Goal: Contribute content

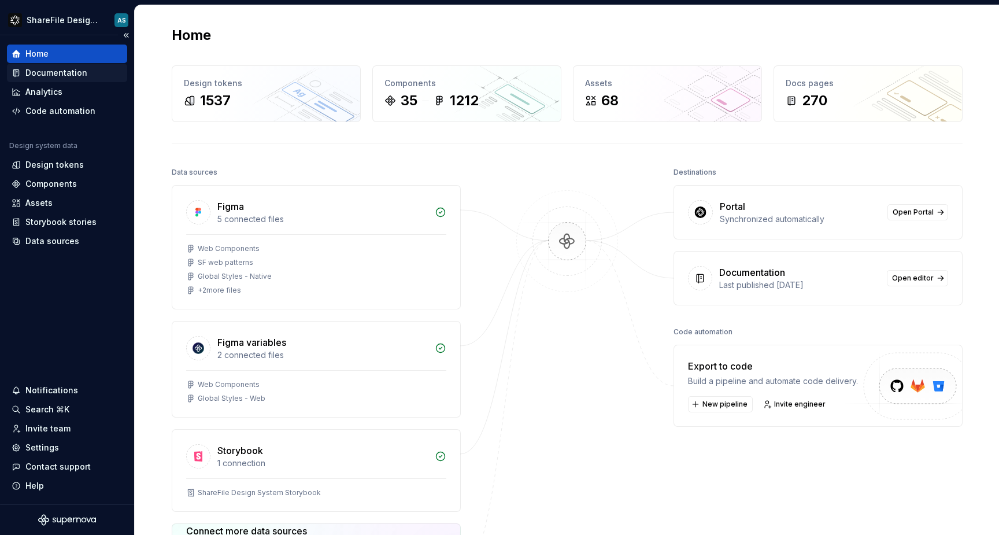
click at [72, 75] on div "Documentation" at bounding box center [56, 73] width 62 height 12
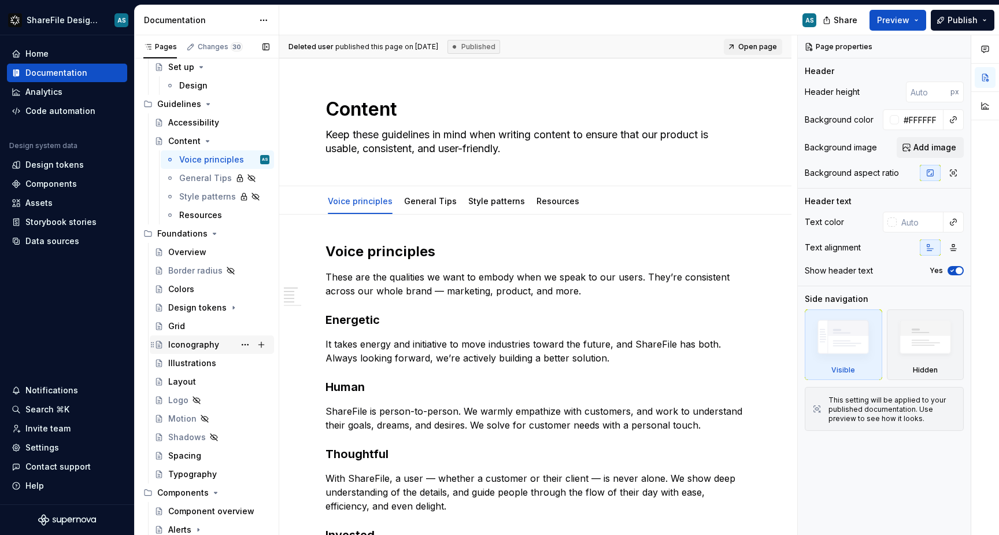
scroll to position [115, 0]
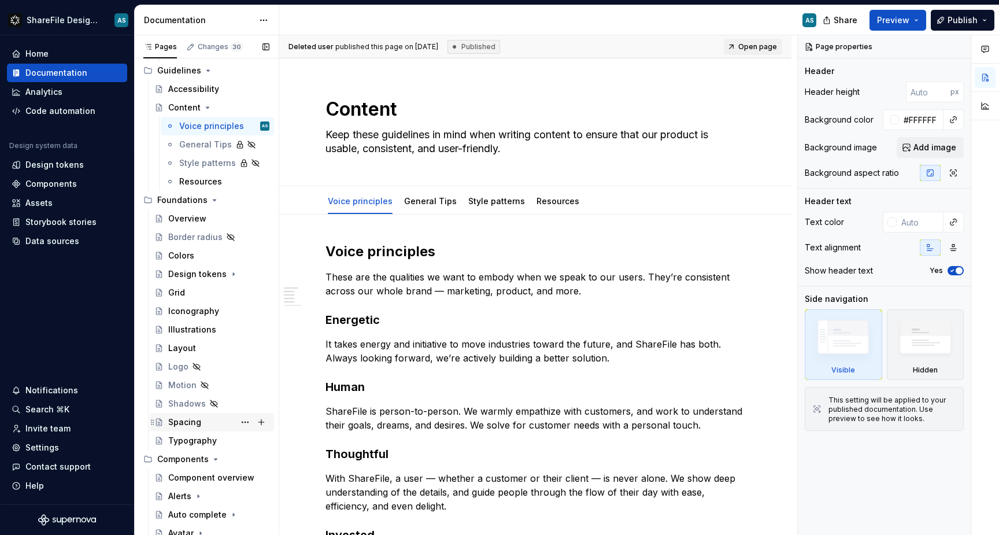
click at [197, 423] on div "Spacing" at bounding box center [184, 422] width 33 height 12
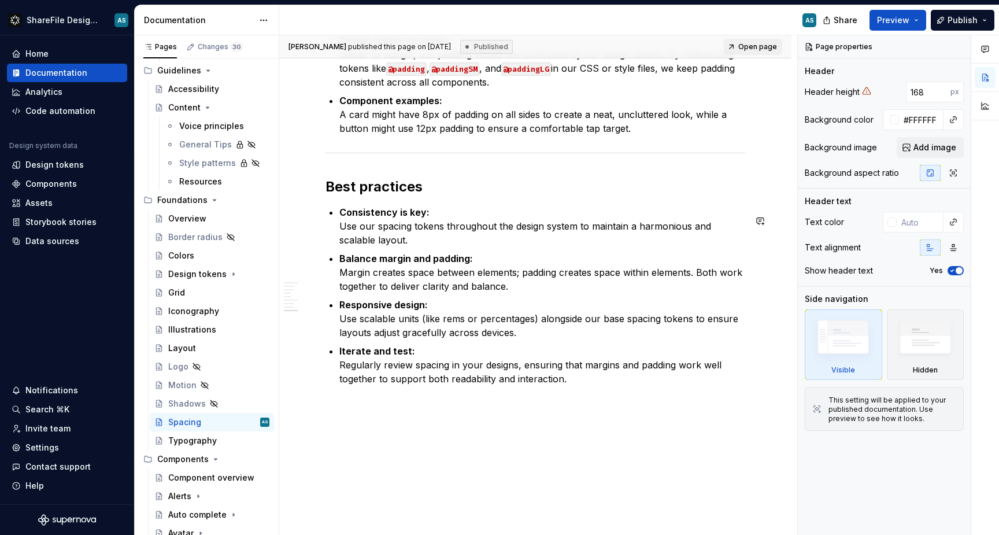
scroll to position [2041, 0]
click at [575, 385] on p "Iterate and test: Regularly review spacing in your designs, ensuring that margi…" at bounding box center [542, 365] width 406 height 42
type textarea "*"
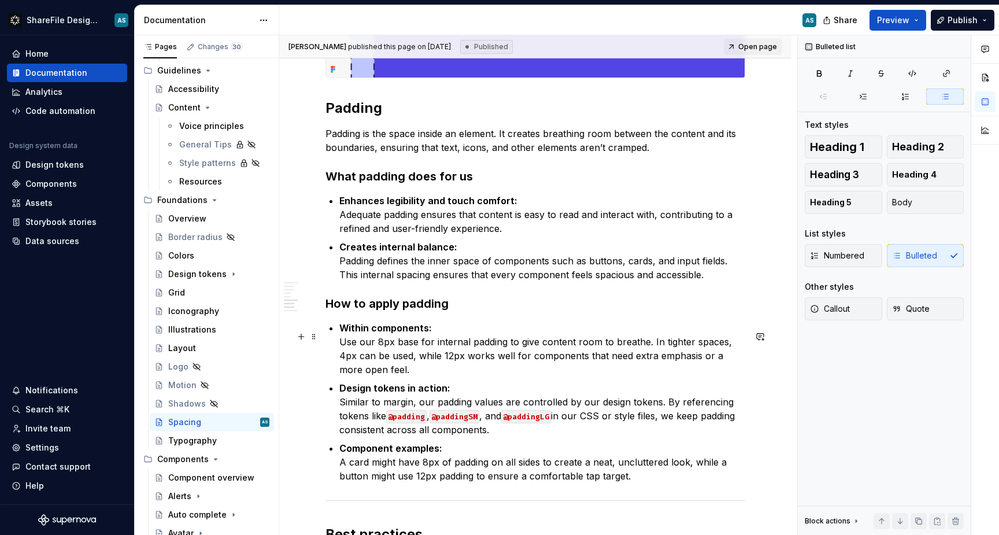
scroll to position [1646, 0]
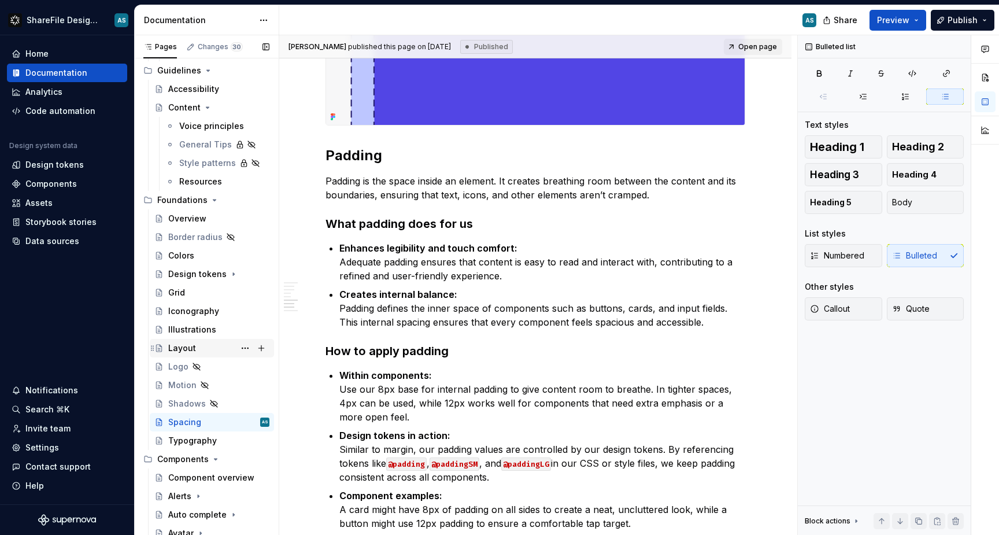
click at [197, 351] on div "Layout" at bounding box center [218, 348] width 101 height 16
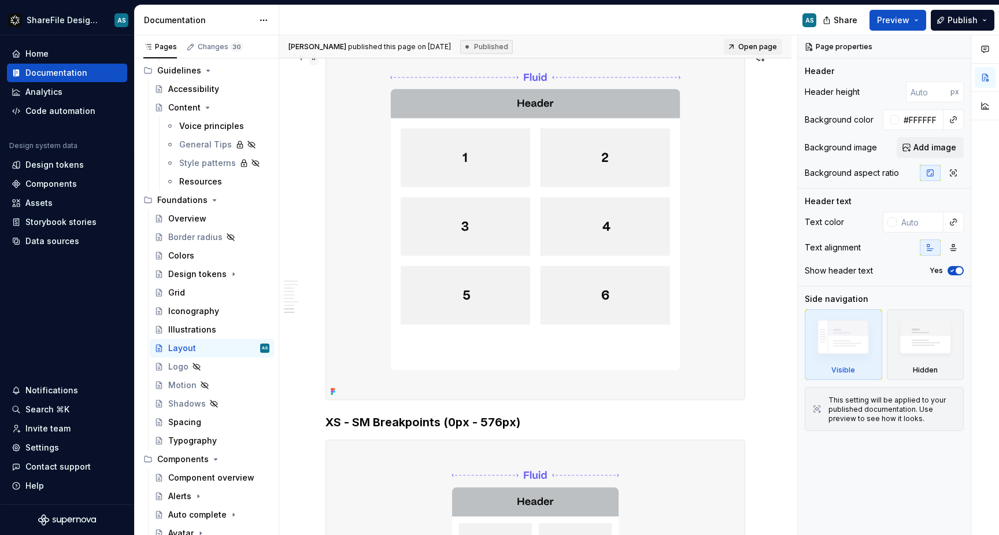
scroll to position [1260, 0]
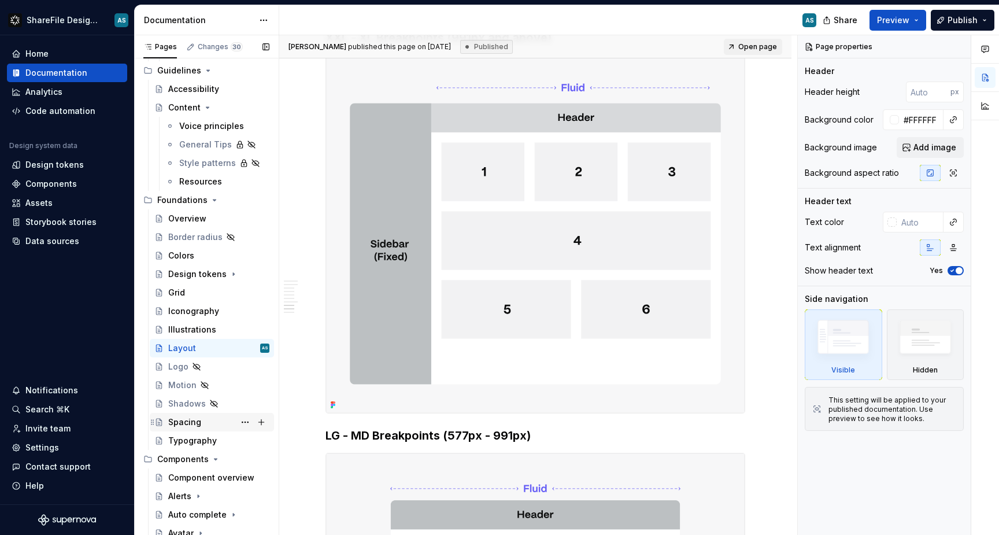
click at [211, 426] on div "Spacing" at bounding box center [218, 422] width 101 height 16
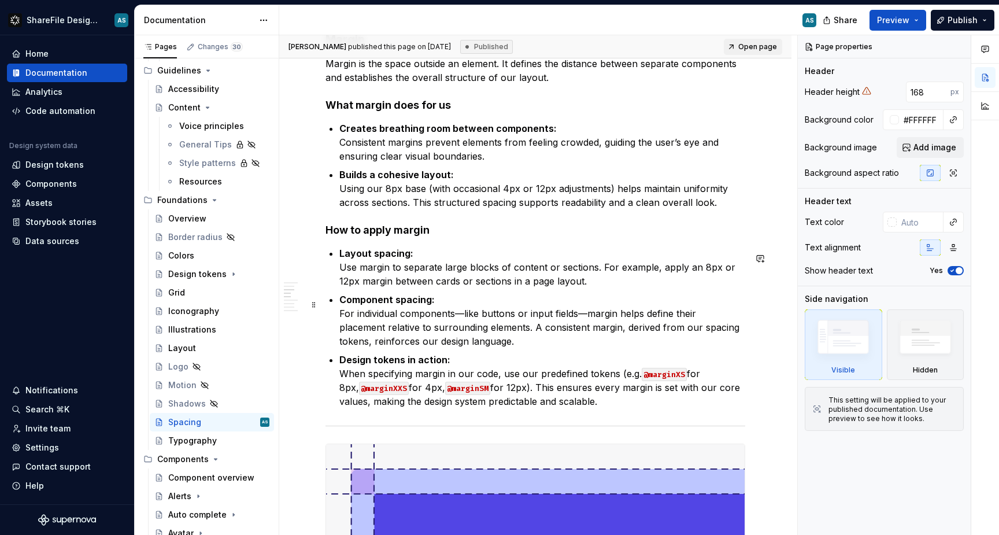
scroll to position [1131, 0]
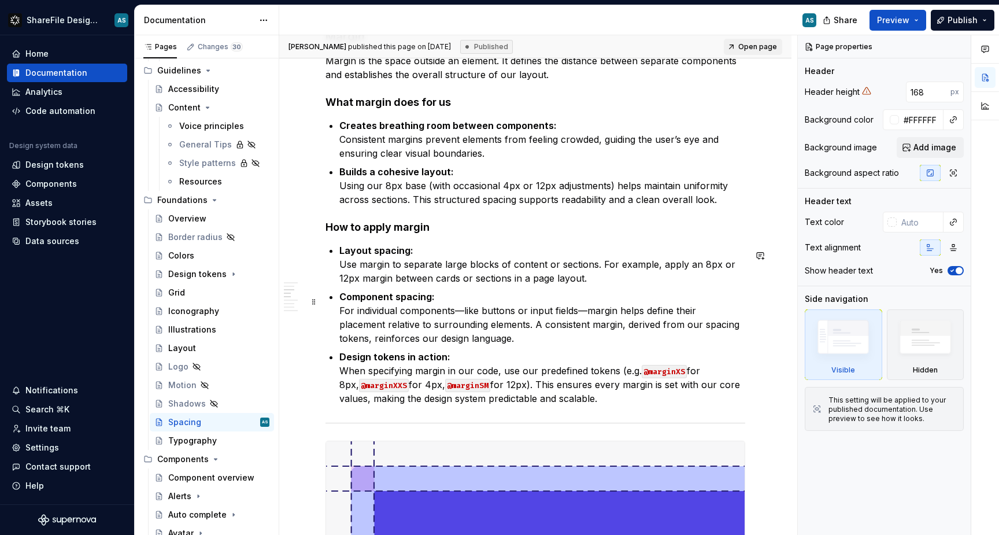
click at [462, 317] on p "Component spacing: For individual components—like buttons or input fields—margi…" at bounding box center [542, 318] width 406 height 56
type textarea "*"
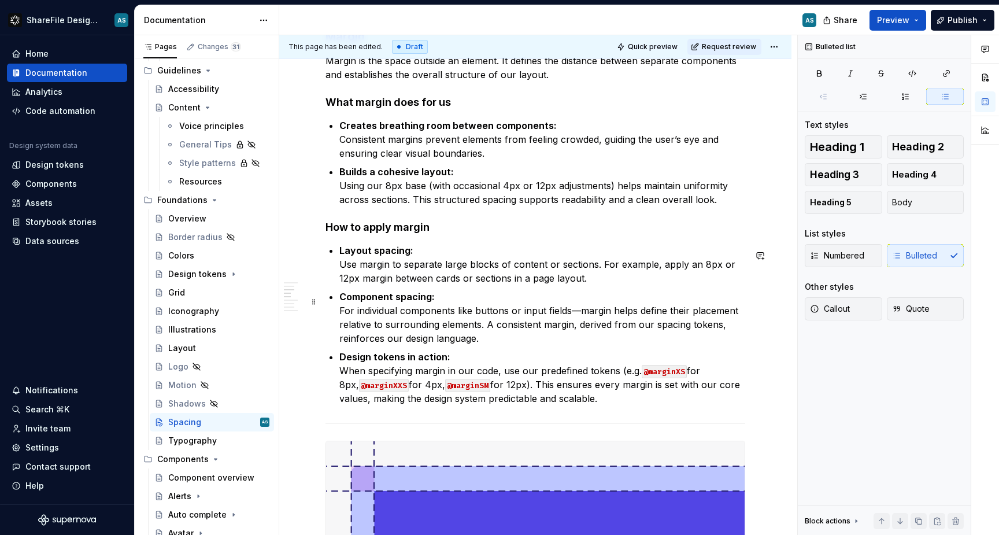
click at [578, 315] on p "Component spacing: For individual components like buttons or input fields—margi…" at bounding box center [542, 318] width 406 height 56
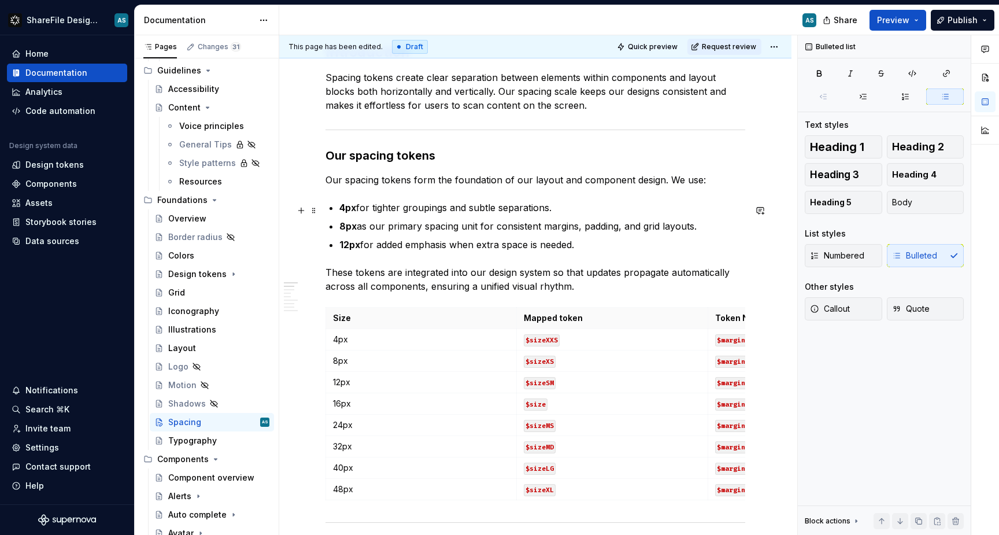
scroll to position [409, 0]
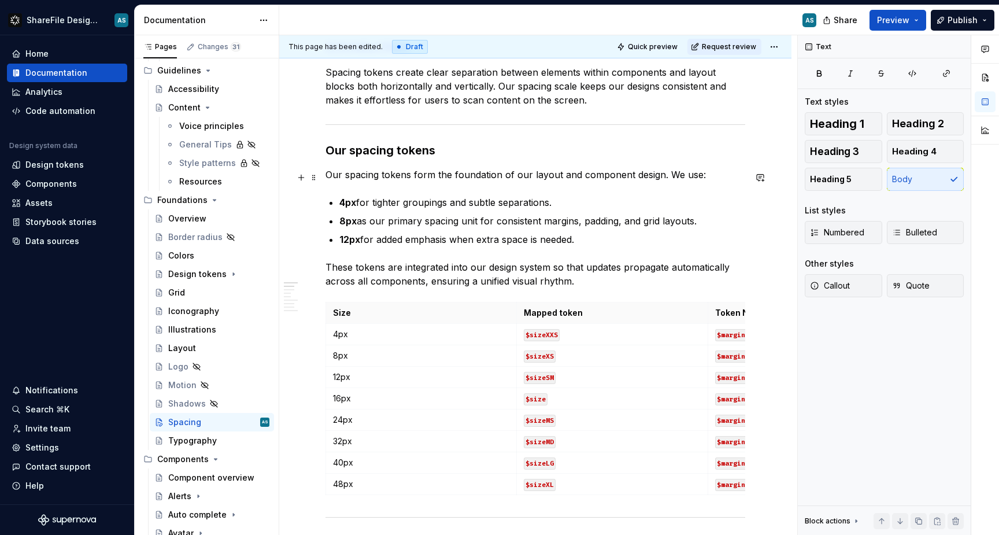
click at [666, 178] on p "Our spacing tokens form the foundation of our layout and component design. We u…" at bounding box center [536, 175] width 420 height 14
click at [704, 178] on p "Our spacing tokens form the foundation of our layout and component design. We u…" at bounding box center [536, 175] width 420 height 14
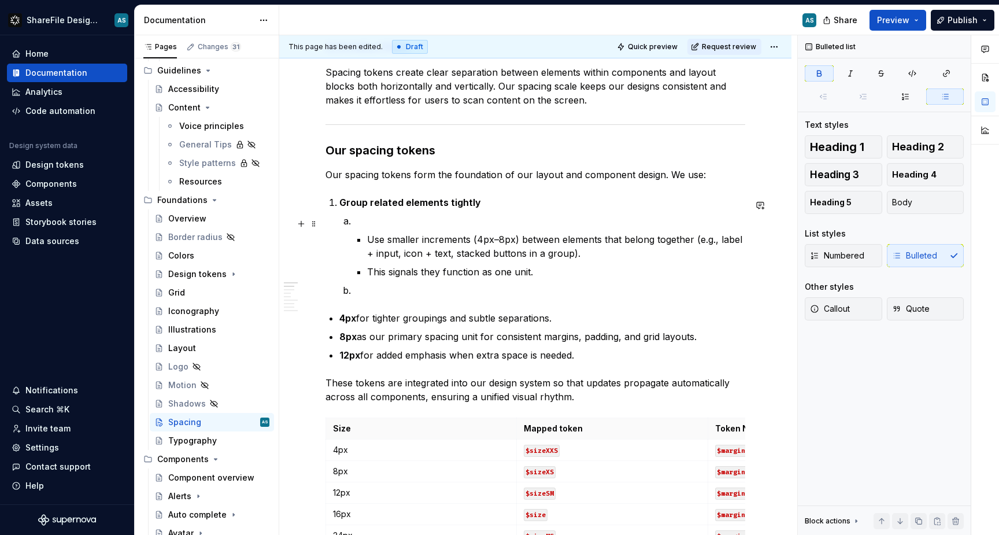
click at [360, 228] on p at bounding box center [549, 221] width 392 height 14
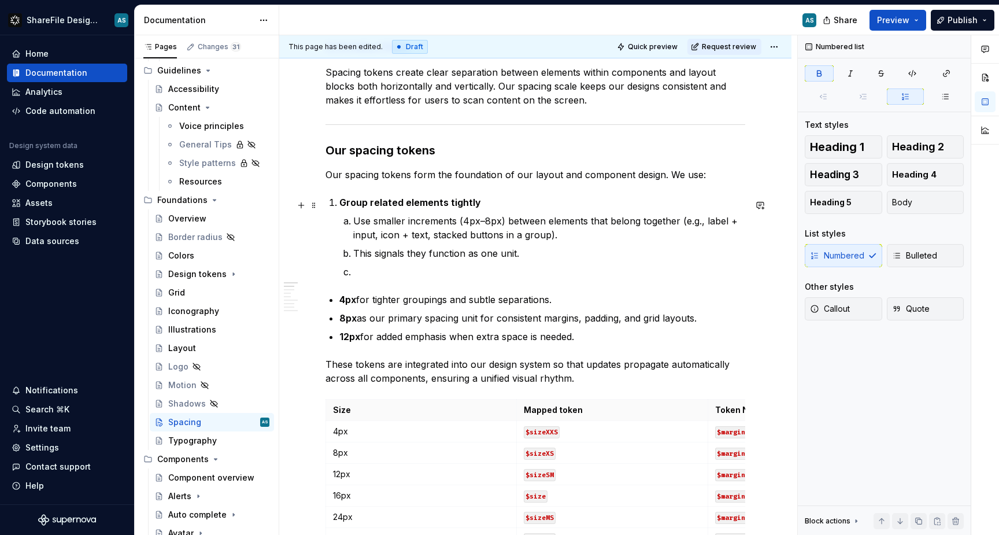
click at [339, 204] on li "Group related elements tightly Use smaller increments (4px–8px) between element…" at bounding box center [542, 236] width 406 height 83
click at [948, 99] on icon "button" at bounding box center [946, 96] width 6 height 5
click at [354, 222] on p "Use smaller increments (4px–8px) between elements that belong together (e.g., l…" at bounding box center [549, 228] width 392 height 28
click at [945, 97] on icon "button" at bounding box center [945, 96] width 9 height 9
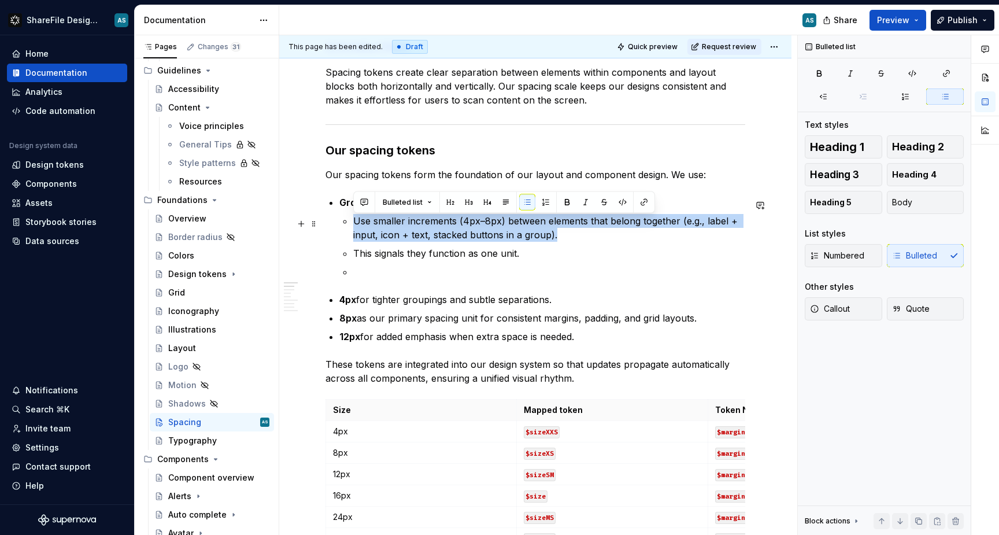
drag, startPoint x: 355, startPoint y: 221, endPoint x: 553, endPoint y: 237, distance: 198.9
click at [553, 237] on p "Use smaller increments (4px–8px) between elements that belong together (e.g., l…" at bounding box center [549, 228] width 392 height 28
copy p "Use smaller increments (4px–8px) between elements that belong together (e.g., l…"
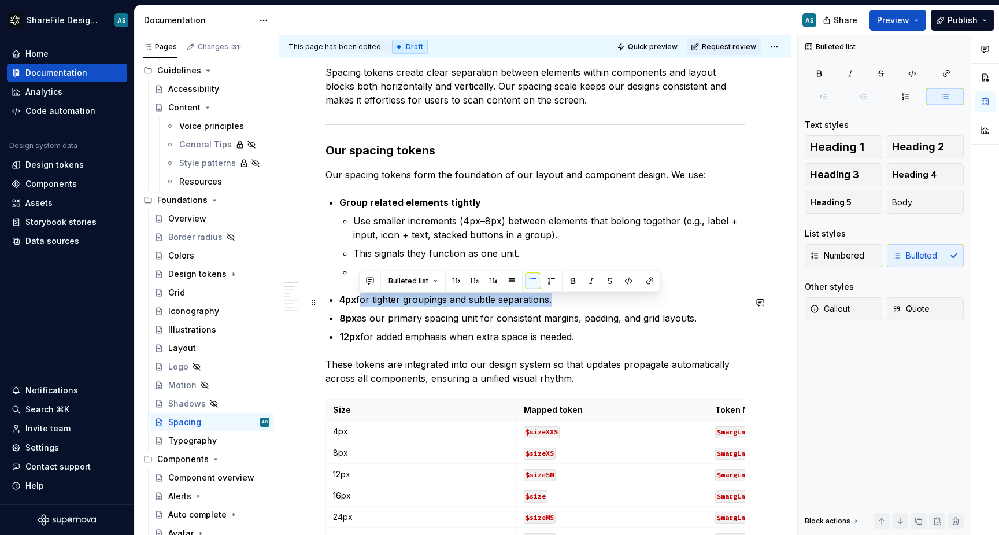
drag, startPoint x: 551, startPoint y: 304, endPoint x: 360, endPoint y: 302, distance: 190.8
click at [360, 302] on p "4px for tighter groupings and subtle separations." at bounding box center [542, 300] width 406 height 14
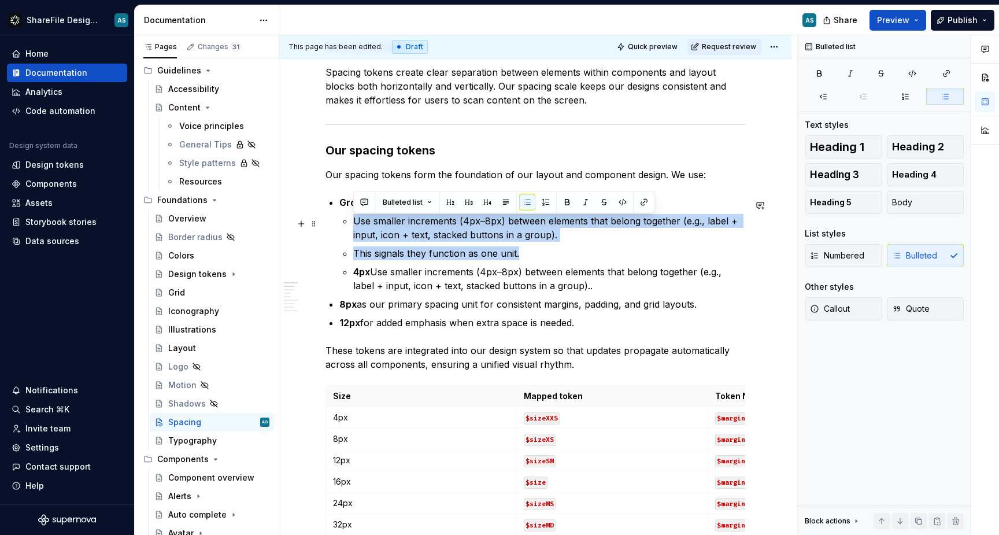
drag, startPoint x: 527, startPoint y: 261, endPoint x: 351, endPoint y: 224, distance: 179.5
click at [351, 224] on li "Group related elements tightly Use smaller increments (4px–8px) between element…" at bounding box center [542, 243] width 406 height 97
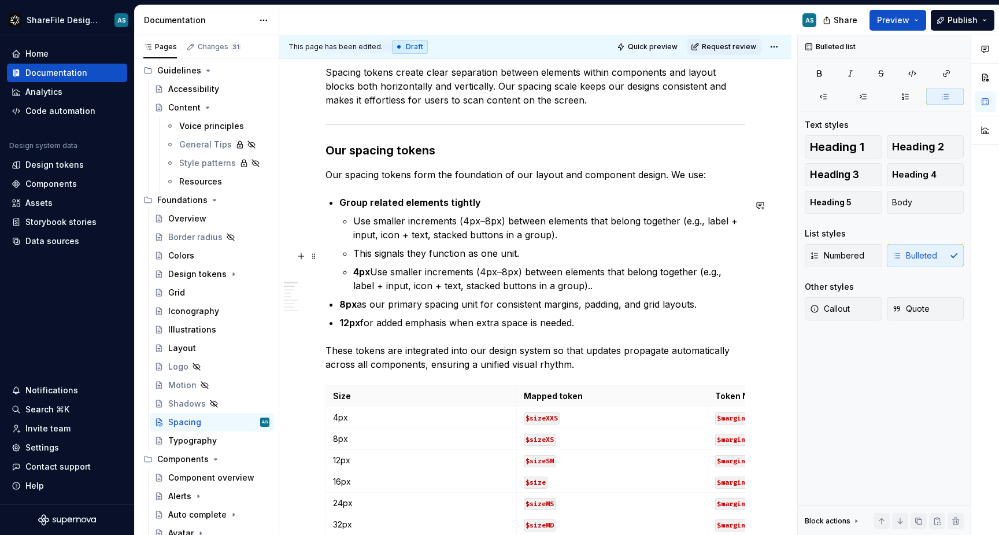
click at [558, 254] on p "This signals they function as one unit." at bounding box center [549, 253] width 392 height 14
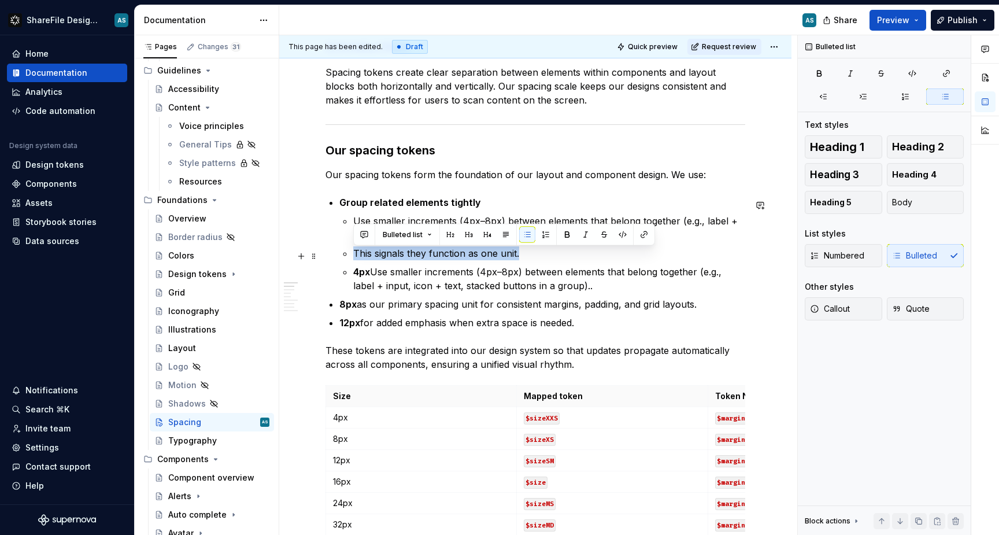
drag, startPoint x: 527, startPoint y: 257, endPoint x: 354, endPoint y: 259, distance: 173.5
click at [354, 259] on p "This signals they function as one unit." at bounding box center [549, 253] width 392 height 14
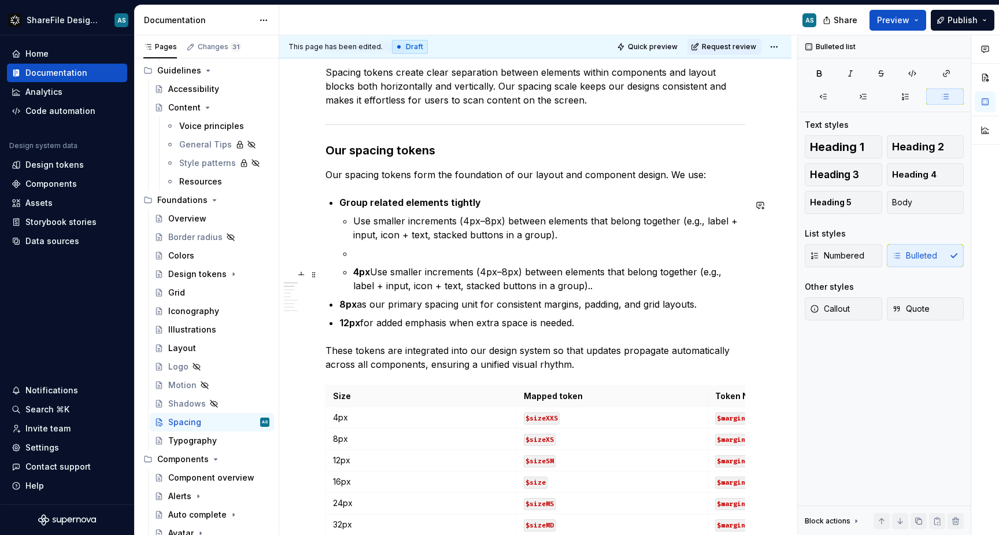
click at [564, 293] on p "4px Use smaller increments (4px–8px) between elements that belong together (e.g…" at bounding box center [549, 279] width 392 height 28
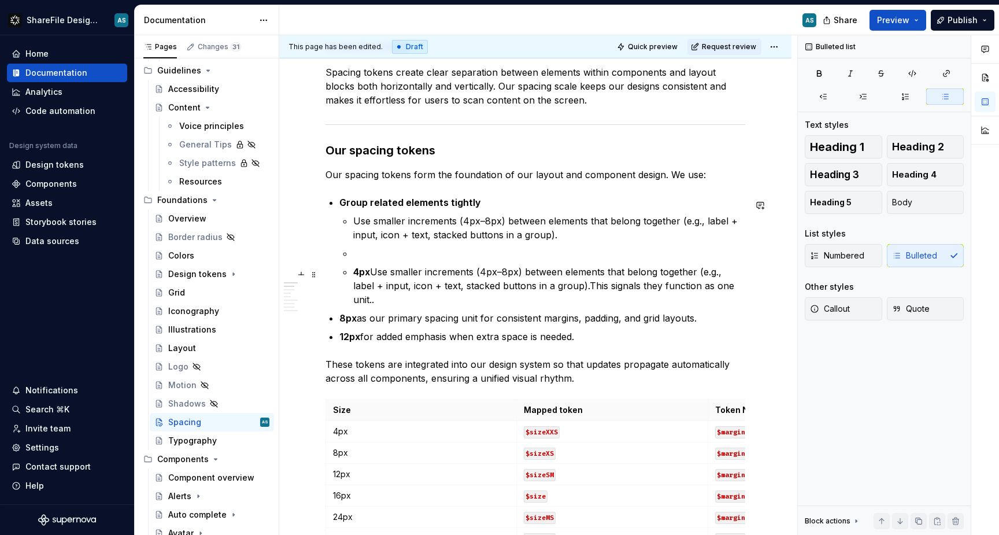
click at [564, 287] on p "4px Use smaller increments (4px–8px) between elements that belong together (e.g…" at bounding box center [549, 286] width 392 height 42
click at [731, 290] on p "4px Use smaller increments (4px–8px) between elements that belong together (e.g…" at bounding box center [549, 286] width 392 height 42
click at [518, 274] on p "4px Use smaller increments (4px–8px) between elements that belong together (e.g…" at bounding box center [549, 286] width 392 height 42
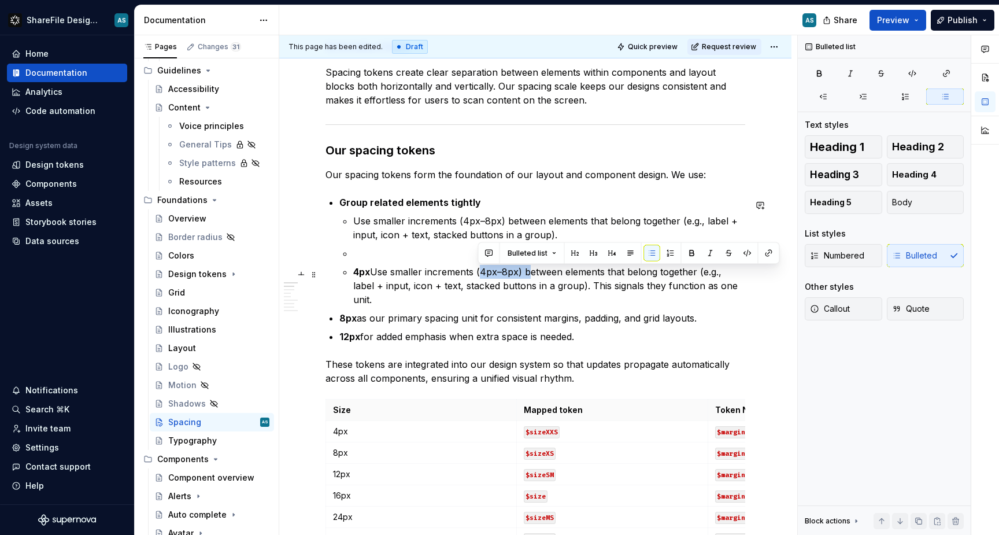
drag, startPoint x: 525, startPoint y: 274, endPoint x: 478, endPoint y: 273, distance: 46.9
click at [478, 273] on p "4px Use smaller increments (4px–8px) between elements that belong together (e.g…" at bounding box center [549, 286] width 392 height 42
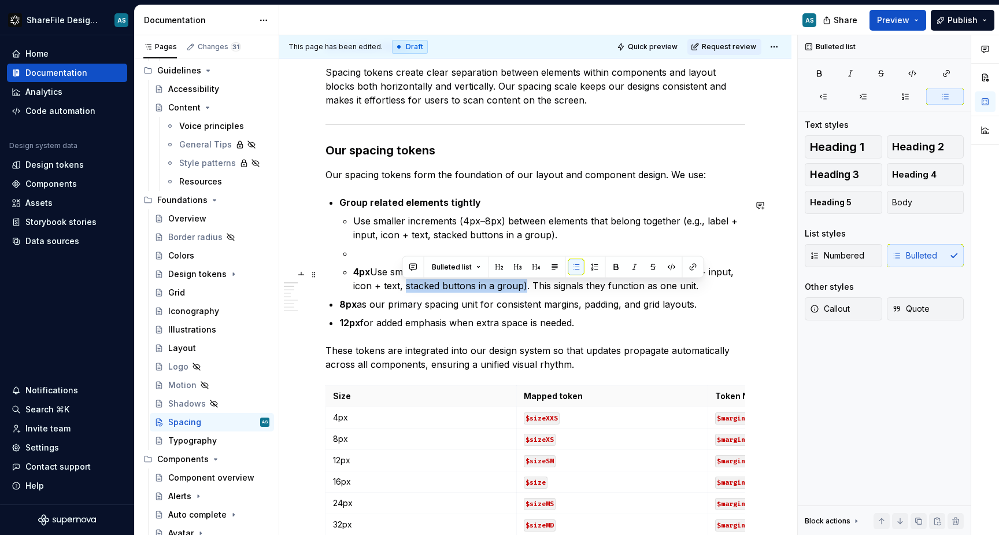
drag, startPoint x: 401, startPoint y: 293, endPoint x: 519, endPoint y: 283, distance: 118.3
click at [519, 283] on p "4px Use smaller increments between elements that belong together (e.g., label +…" at bounding box center [549, 279] width 392 height 28
click at [410, 255] on p at bounding box center [549, 253] width 392 height 14
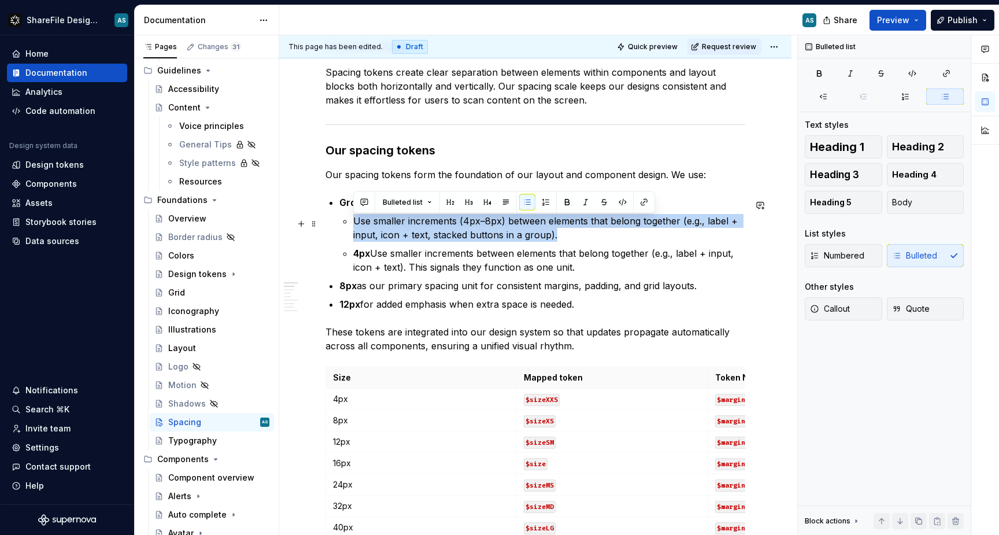
drag, startPoint x: 557, startPoint y: 241, endPoint x: 354, endPoint y: 222, distance: 203.2
click at [354, 222] on p "Use smaller increments (4px–8px) between elements that belong together (e.g., l…" at bounding box center [549, 228] width 392 height 28
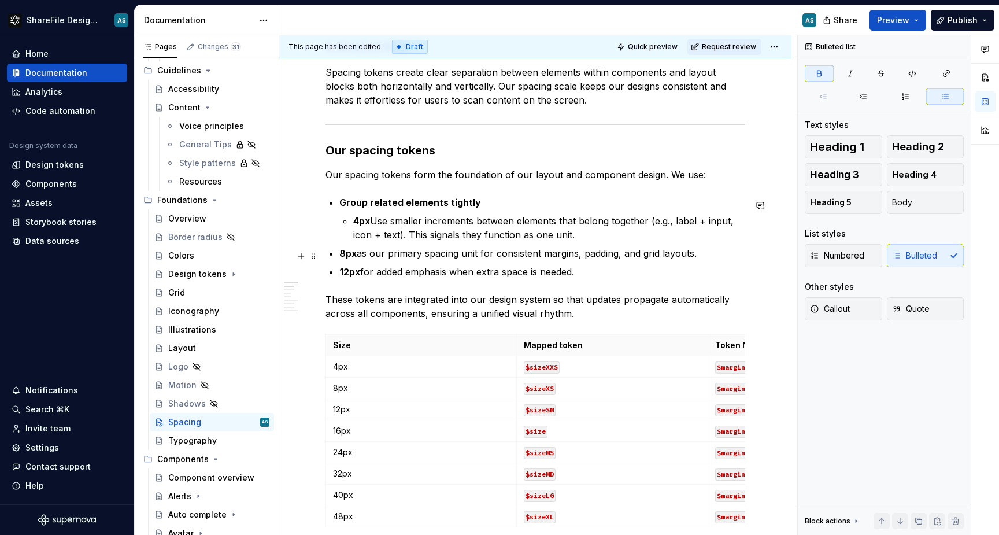
click at [341, 252] on strong "8px" at bounding box center [347, 254] width 17 height 12
drag, startPoint x: 588, startPoint y: 278, endPoint x: 335, endPoint y: 278, distance: 252.7
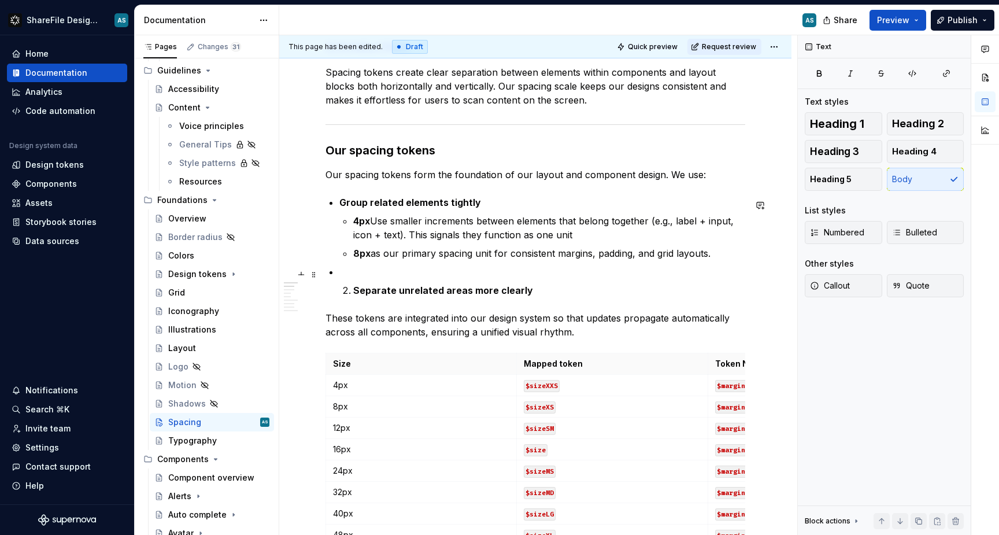
click at [349, 274] on p at bounding box center [542, 272] width 406 height 14
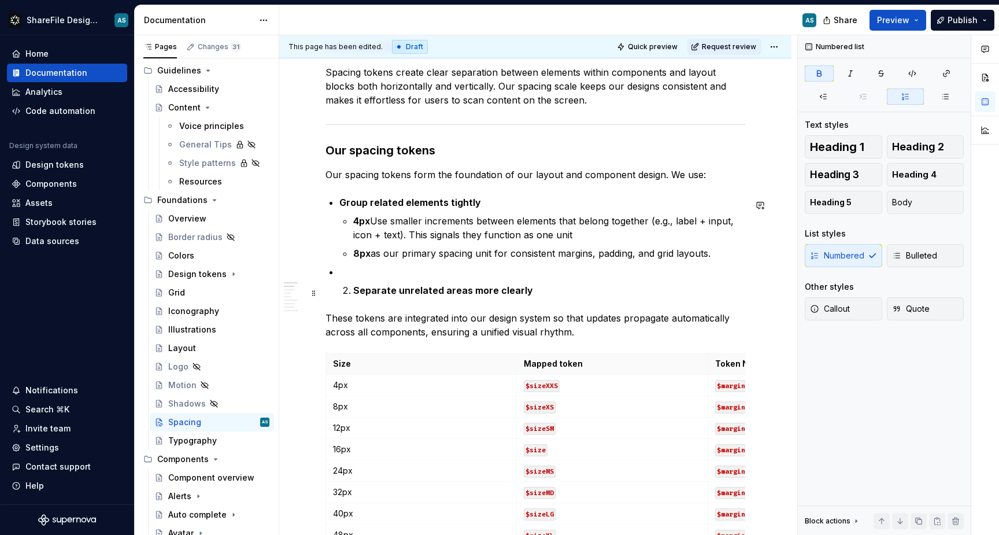
click at [353, 293] on li "Separate unrelated areas more clearly" at bounding box center [549, 290] width 392 height 14
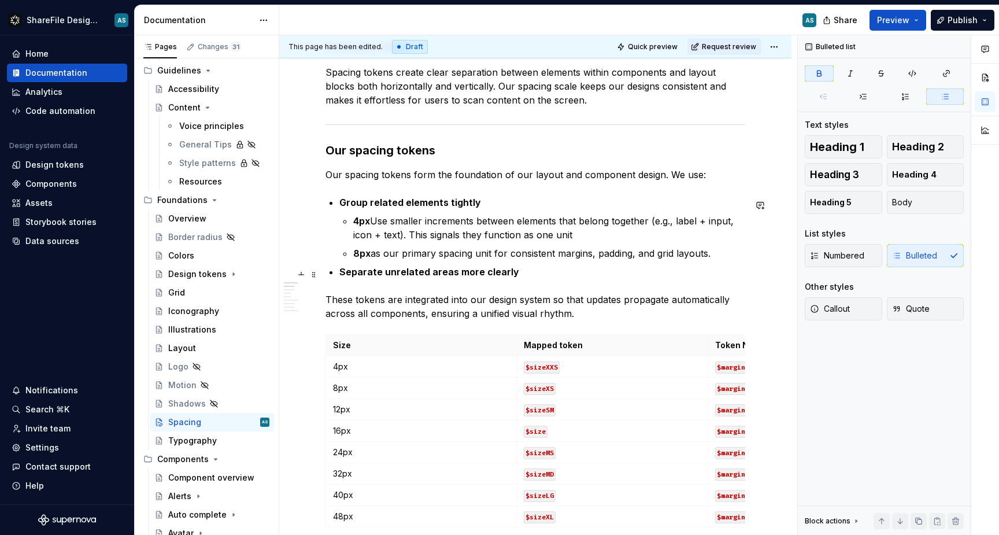
click at [524, 272] on p "Separate unrelated areas more clearly" at bounding box center [542, 272] width 406 height 14
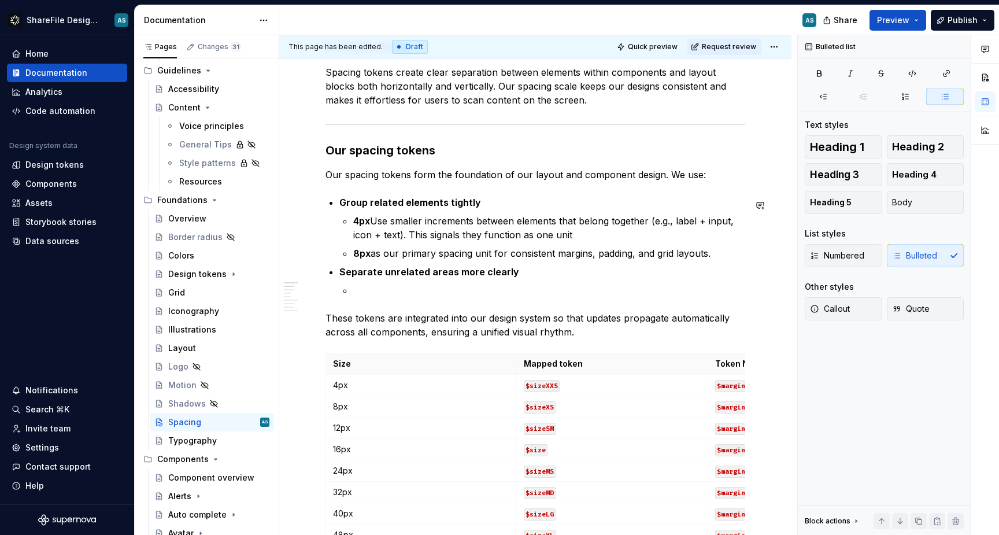
type textarea "*"
click at [427, 297] on p at bounding box center [549, 290] width 392 height 14
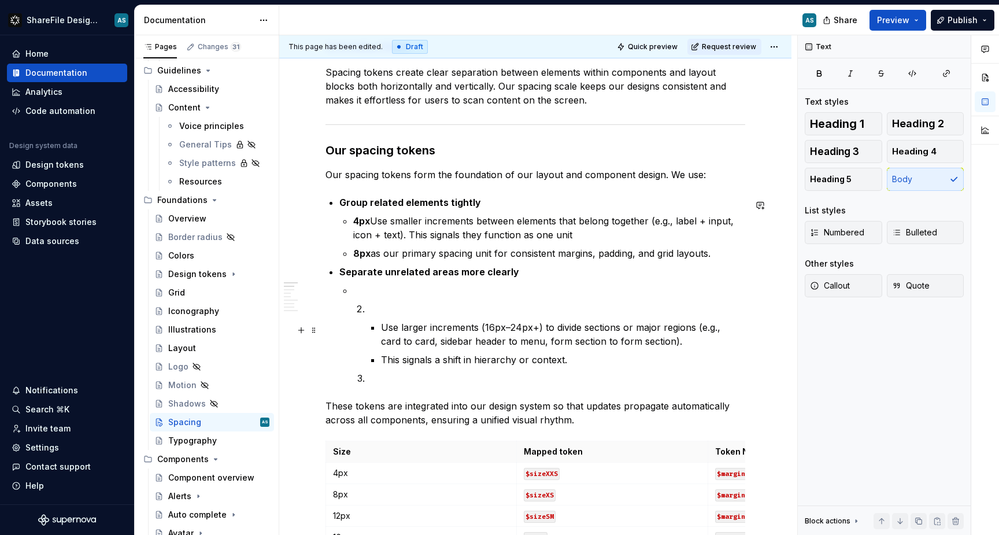
click at [382, 326] on p "Use larger increments (16px–24px+) to divide sections or major regions (e.g., c…" at bounding box center [563, 334] width 364 height 28
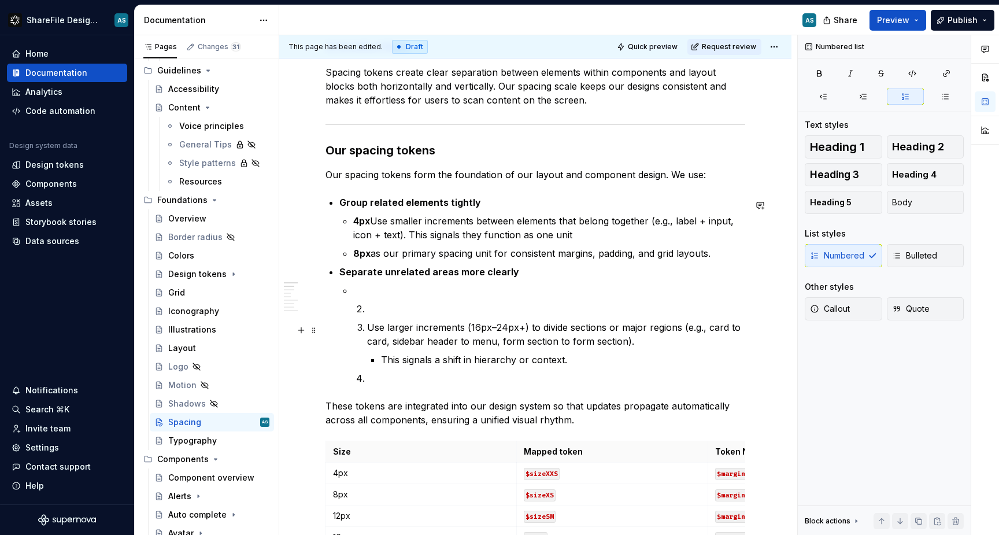
click at [367, 329] on li "Use larger increments (16px–24px+) to divide sections or major regions (e.g., c…" at bounding box center [556, 343] width 378 height 46
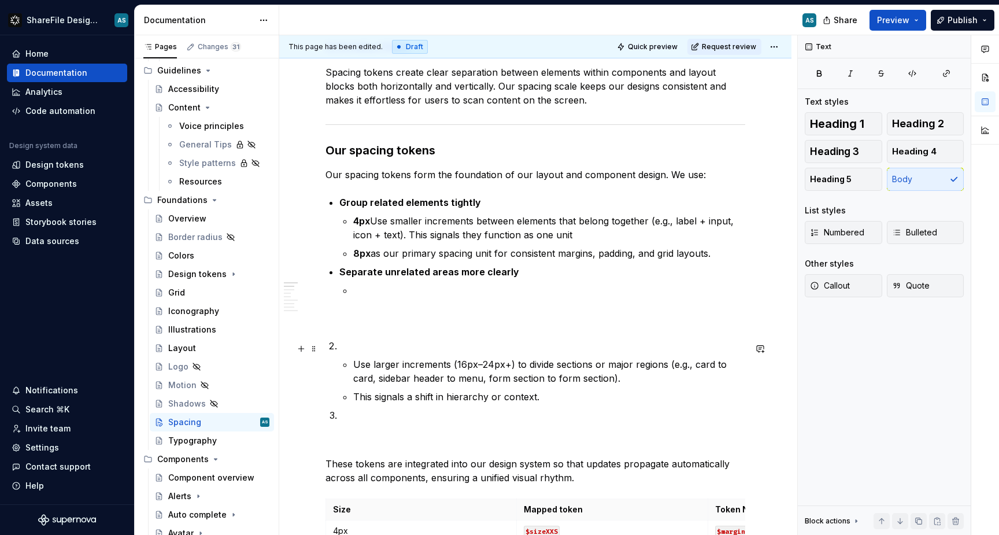
click at [349, 353] on p at bounding box center [542, 346] width 406 height 14
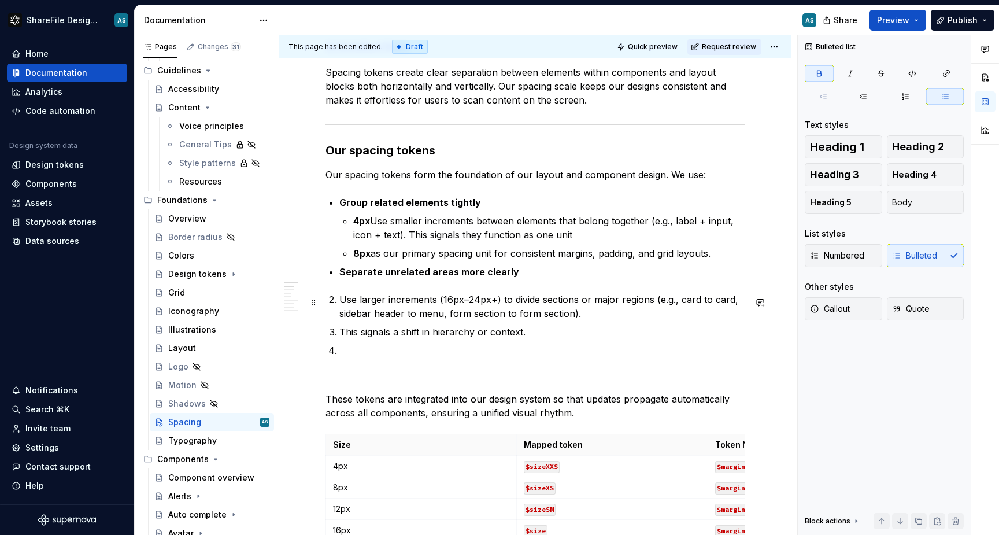
click at [339, 301] on li "Use larger increments (16px–24px+) to divide sections or major regions (e.g., c…" at bounding box center [542, 307] width 406 height 28
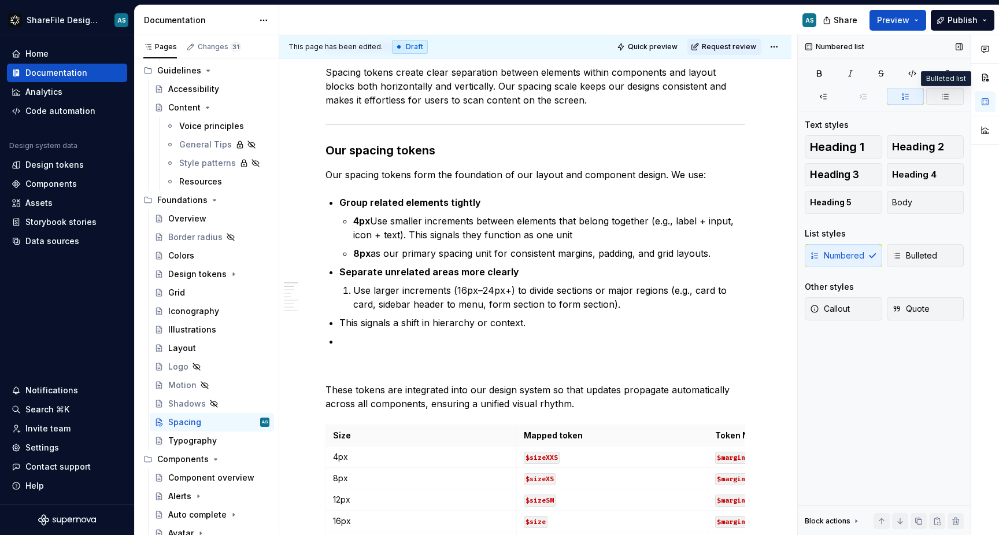
click at [941, 98] on icon "button" at bounding box center [945, 96] width 9 height 9
click at [341, 324] on p "This signals a shift in hierarchy or context." at bounding box center [542, 323] width 406 height 14
click at [359, 345] on p at bounding box center [542, 341] width 406 height 14
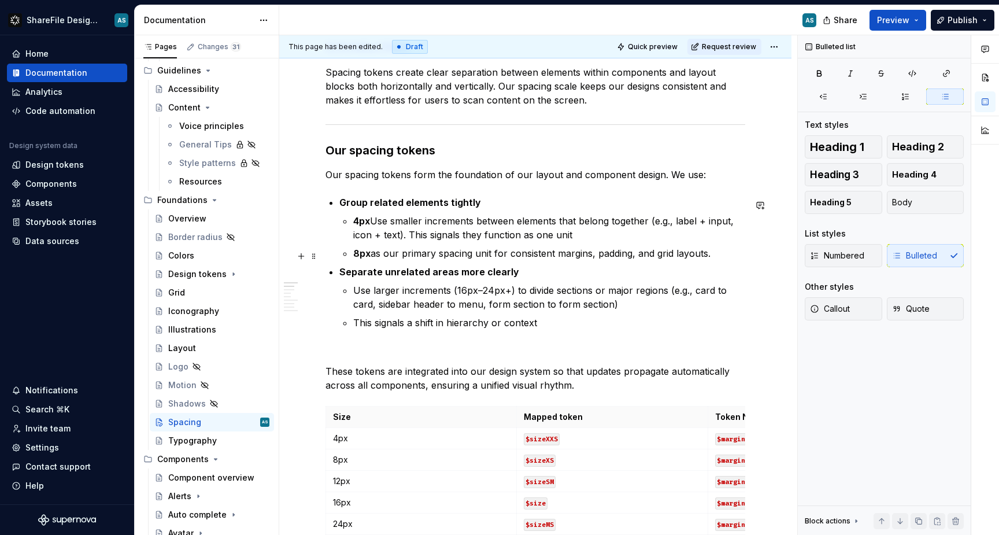
click at [714, 258] on p "8px as our primary spacing unit for consistent margins, padding, and grid layou…" at bounding box center [549, 253] width 392 height 14
click at [571, 237] on p "4px Use smaller increments between elements that belong together (e.g., label +…" at bounding box center [549, 228] width 392 height 28
click at [594, 308] on p "Use larger increments (16px–24px+) to divide sections or major regions (e.g., c…" at bounding box center [549, 297] width 392 height 28
click at [538, 328] on p "This signals a shift in hierarchy or context" at bounding box center [549, 323] width 392 height 14
click at [542, 323] on p "This signals a shift in hierarchy or context." at bounding box center [549, 323] width 392 height 14
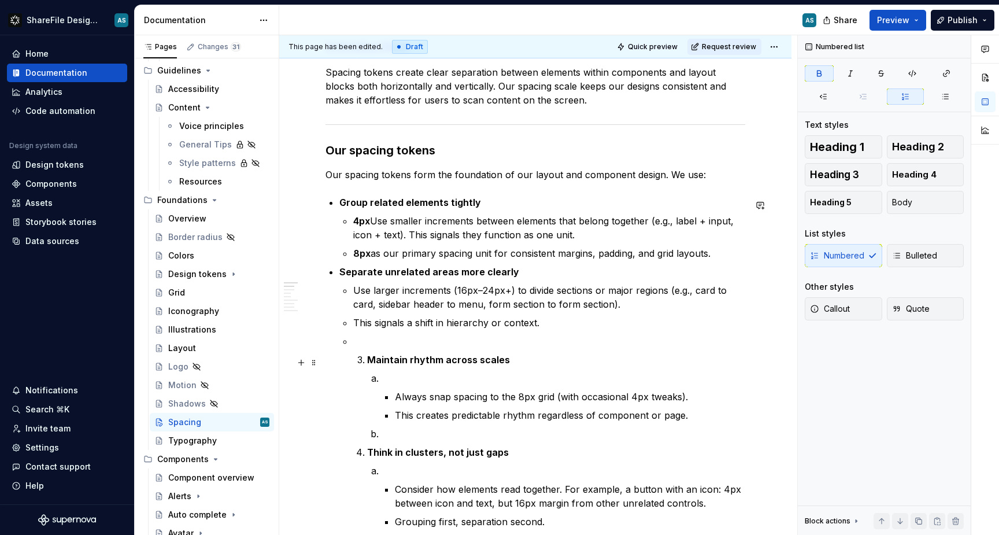
click at [367, 361] on li "Maintain rhythm across scales Always snap spacing to the 8px grid (with occasio…" at bounding box center [556, 397] width 378 height 88
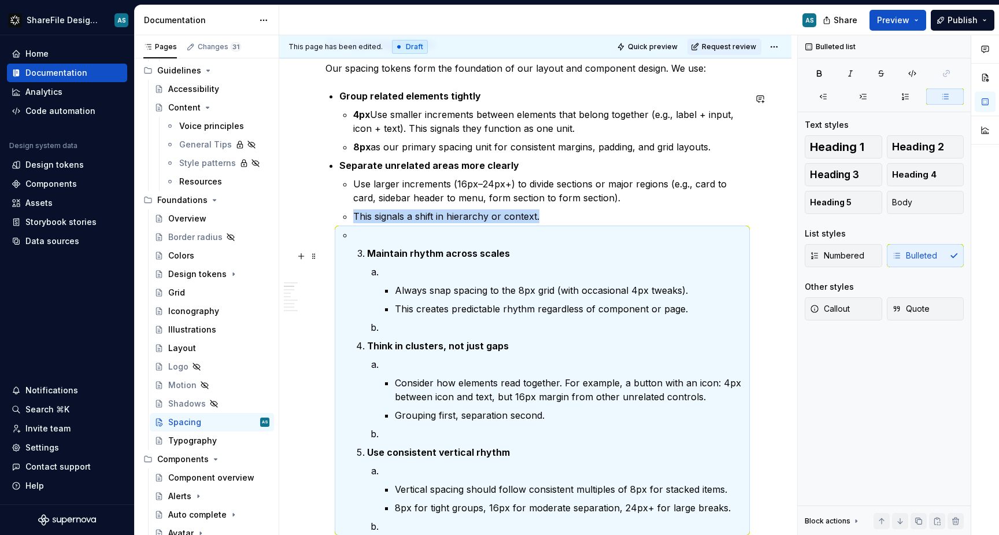
click at [367, 249] on p "Maintain rhythm across scales" at bounding box center [556, 253] width 378 height 14
click at [367, 251] on strong "Maintain rhythm across scales" at bounding box center [438, 254] width 143 height 12
click at [353, 258] on li "Maintain rhythm across scales Always snap spacing to the 8px grid (with occasio…" at bounding box center [549, 380] width 392 height 305
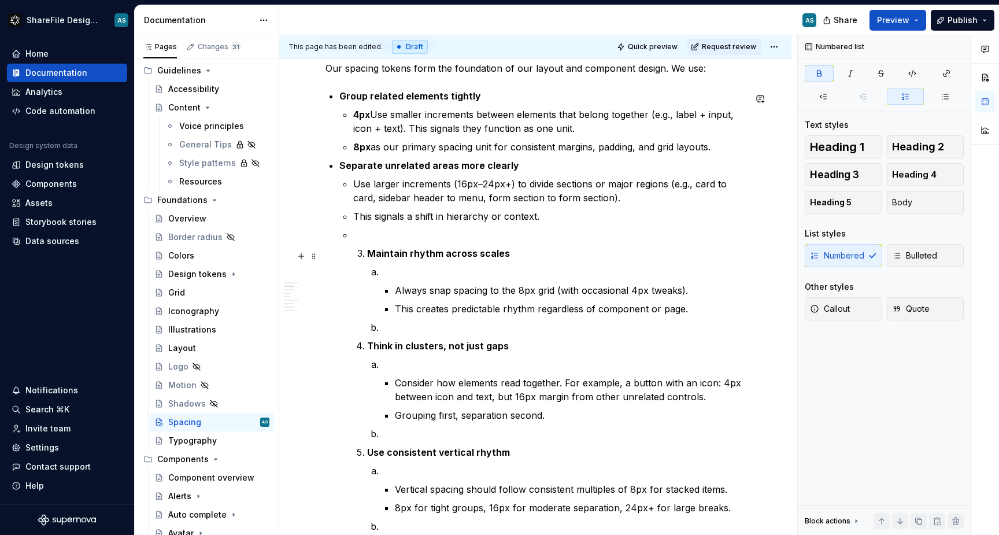
click at [367, 257] on strong "Maintain rhythm across scales" at bounding box center [438, 254] width 143 height 12
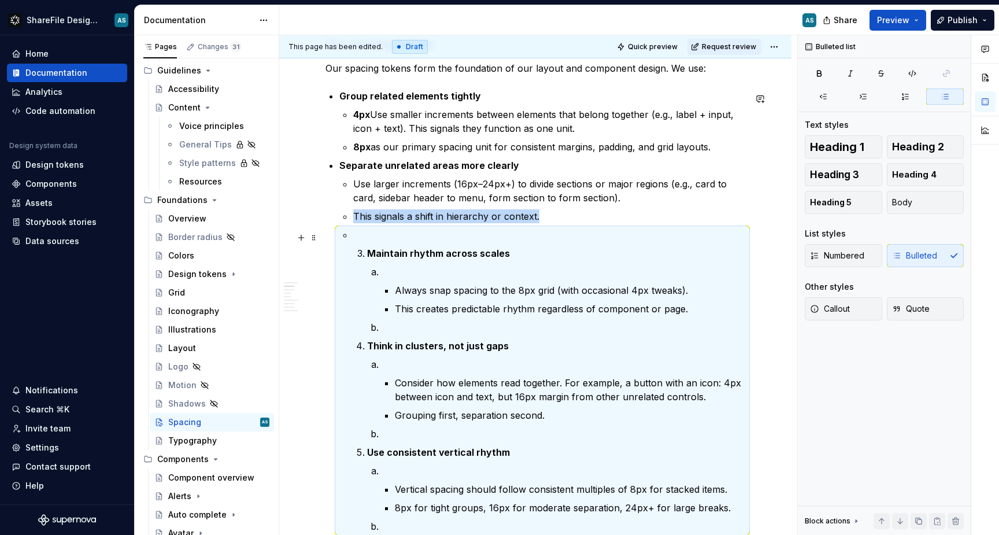
click at [357, 241] on p at bounding box center [549, 235] width 392 height 14
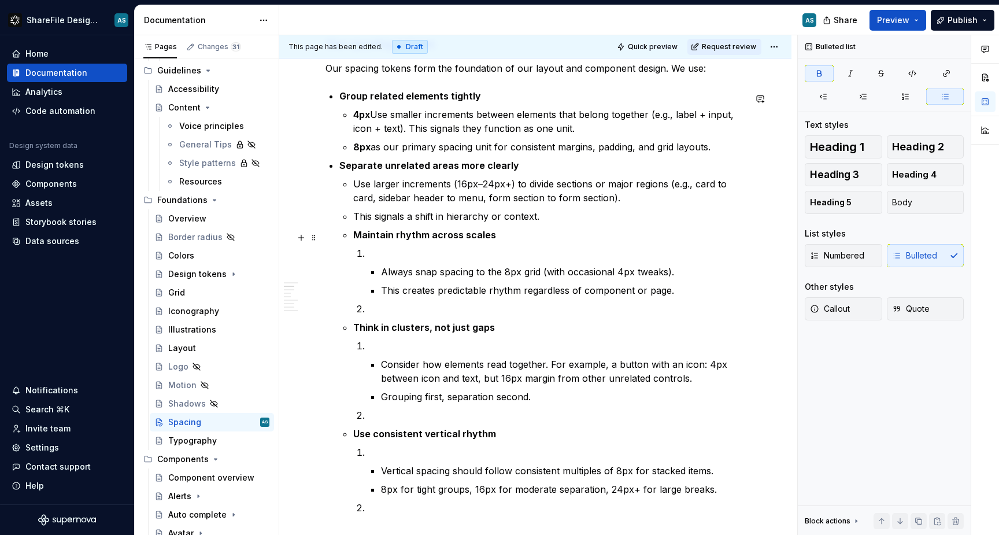
click at [354, 236] on strong "Maintain rhythm across scales" at bounding box center [424, 235] width 143 height 12
click at [354, 237] on strong "Maintain rhythm across scales" at bounding box center [424, 235] width 143 height 12
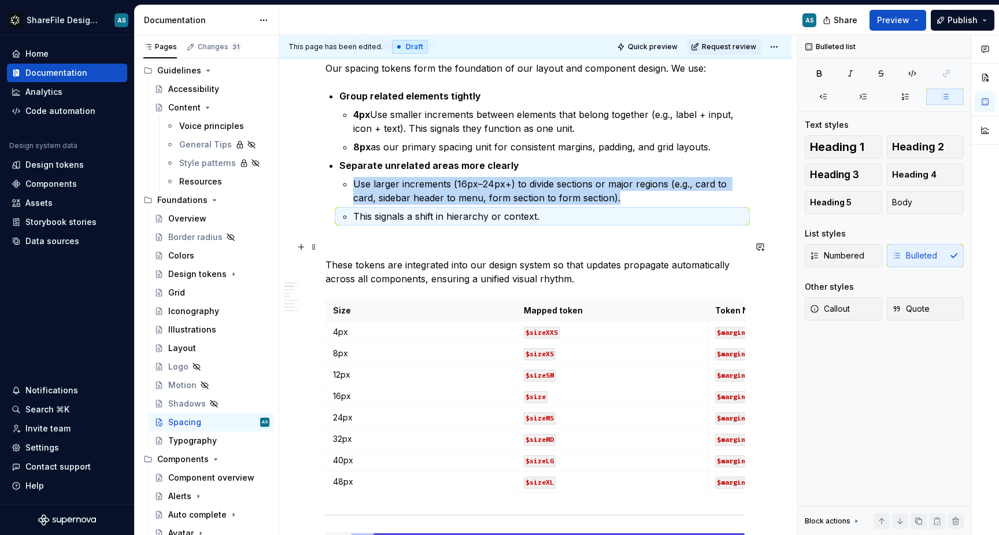
click at [350, 250] on p at bounding box center [536, 244] width 420 height 14
click at [357, 242] on p at bounding box center [536, 244] width 420 height 14
click at [563, 218] on p "This signals a shift in hierarchy or context." at bounding box center [549, 216] width 392 height 14
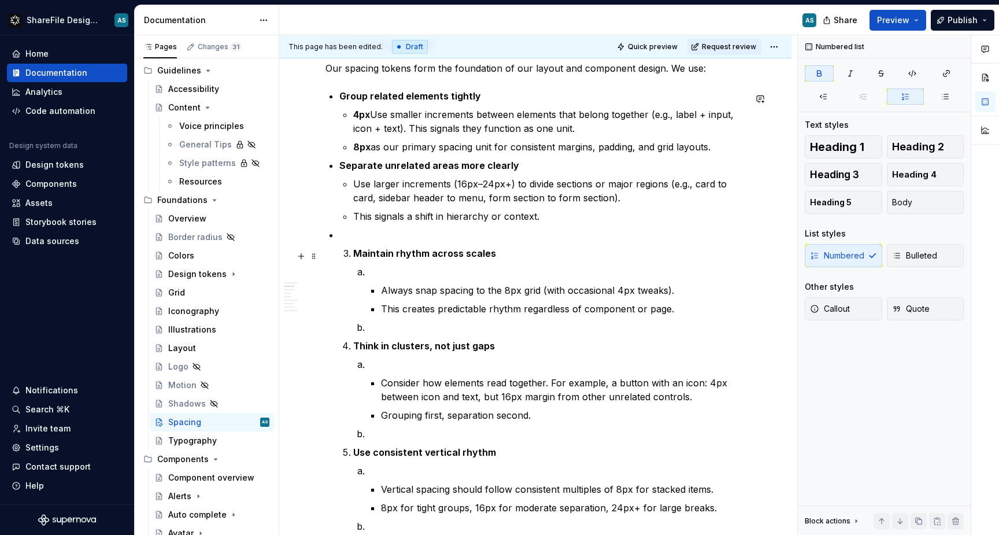
click at [353, 257] on li "Maintain rhythm across scales Always snap spacing to the 8px grid (with occasio…" at bounding box center [549, 290] width 392 height 88
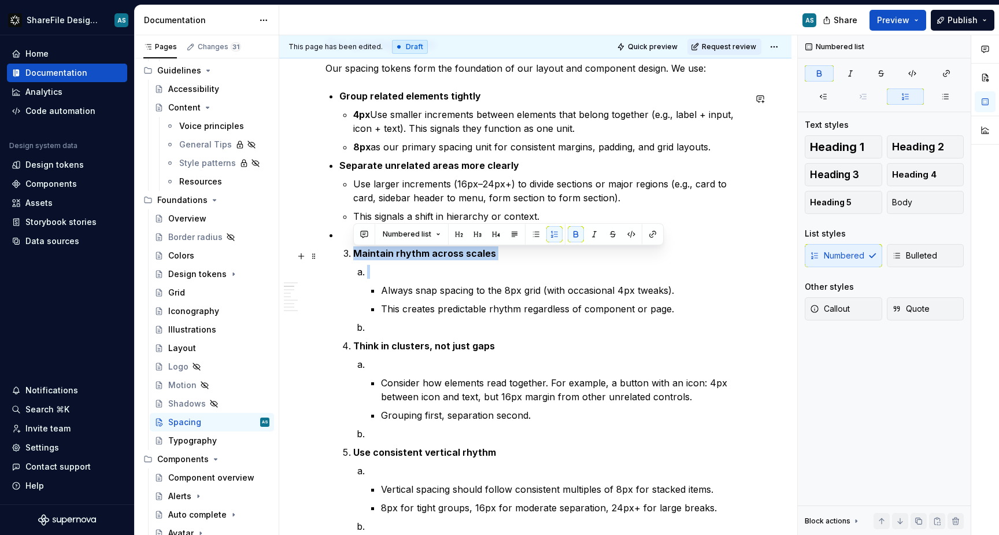
drag, startPoint x: 352, startPoint y: 257, endPoint x: 489, endPoint y: 262, distance: 136.6
click at [489, 262] on li "Maintain rhythm across scales Always snap spacing to the 8px grid (with occasio…" at bounding box center [549, 290] width 392 height 88
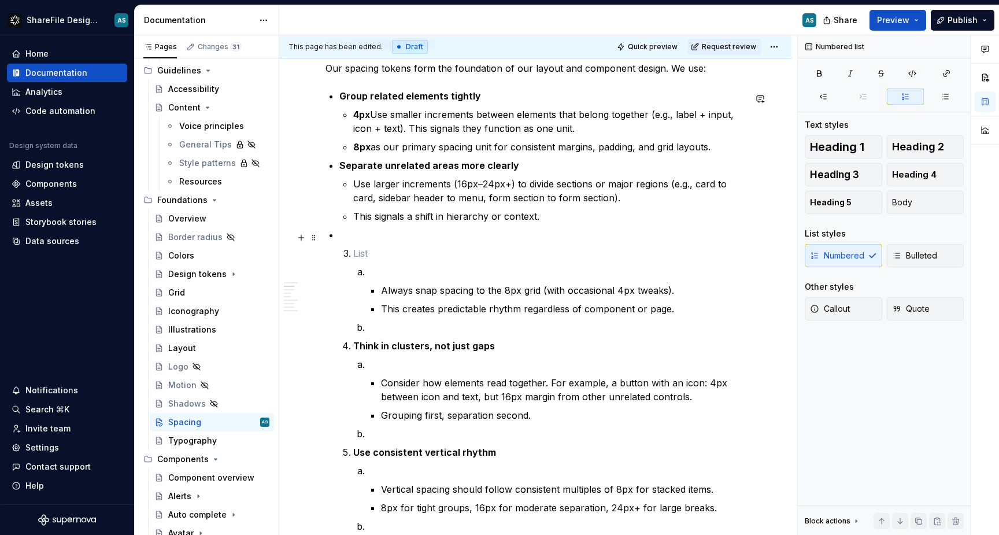
click at [345, 235] on p at bounding box center [542, 235] width 406 height 14
click at [350, 232] on p at bounding box center [542, 235] width 406 height 14
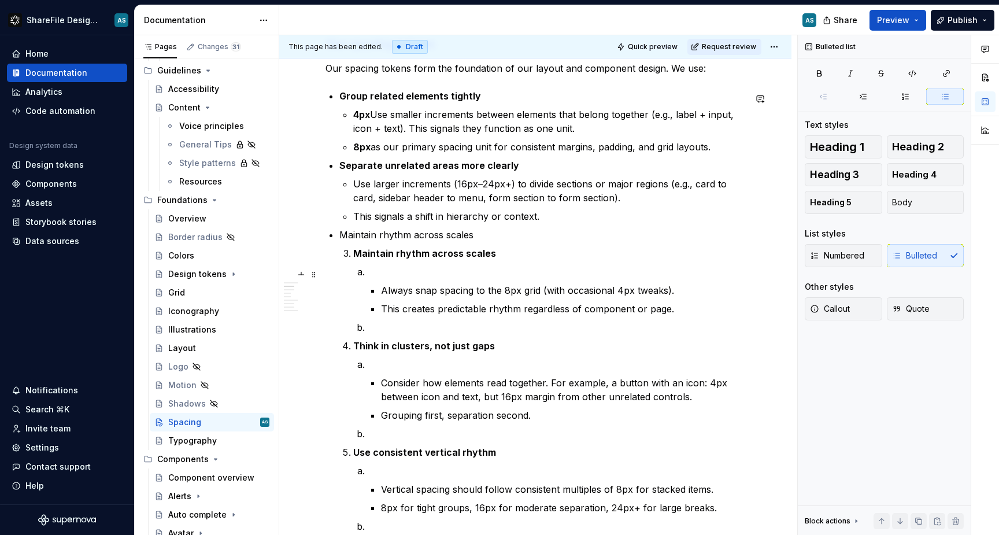
click at [405, 274] on p at bounding box center [556, 272] width 378 height 14
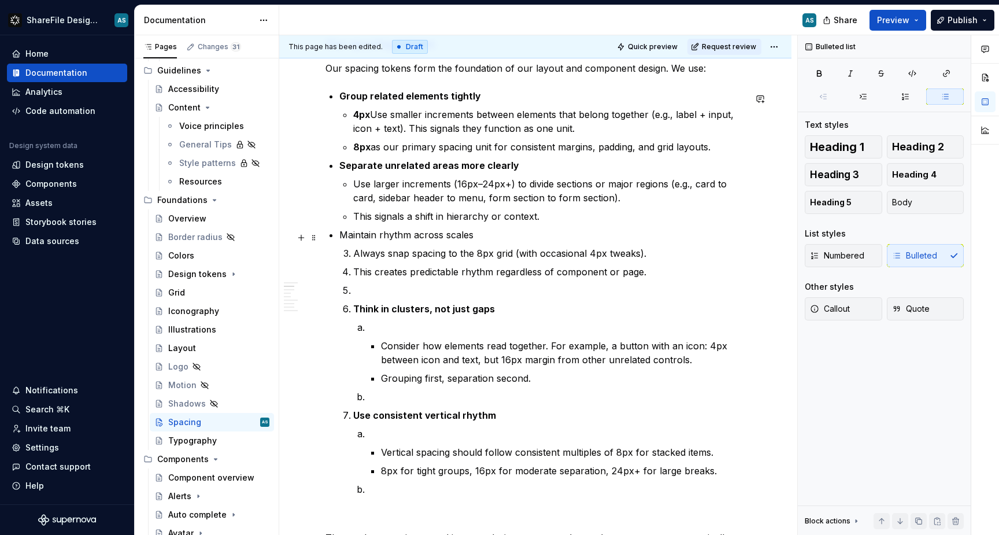
click at [472, 240] on p "Maintain rhythm across scales" at bounding box center [542, 235] width 406 height 14
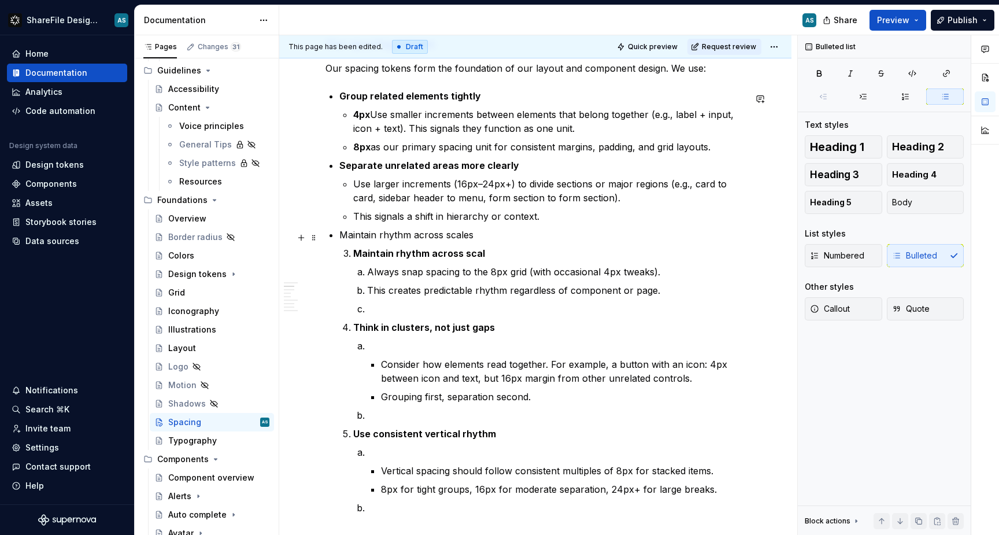
click at [486, 239] on p "Maintain rhythm across scales" at bounding box center [542, 235] width 406 height 14
drag, startPoint x: 479, startPoint y: 238, endPoint x: 341, endPoint y: 234, distance: 137.7
click at [341, 234] on p "Maintain rhythm across scales" at bounding box center [542, 235] width 406 height 14
click at [474, 215] on button "button" at bounding box center [474, 216] width 16 height 16
click at [474, 230] on li "Maintain rhythm across scales Maintain rhythm across scal Always snap spacing t…" at bounding box center [542, 371] width 406 height 287
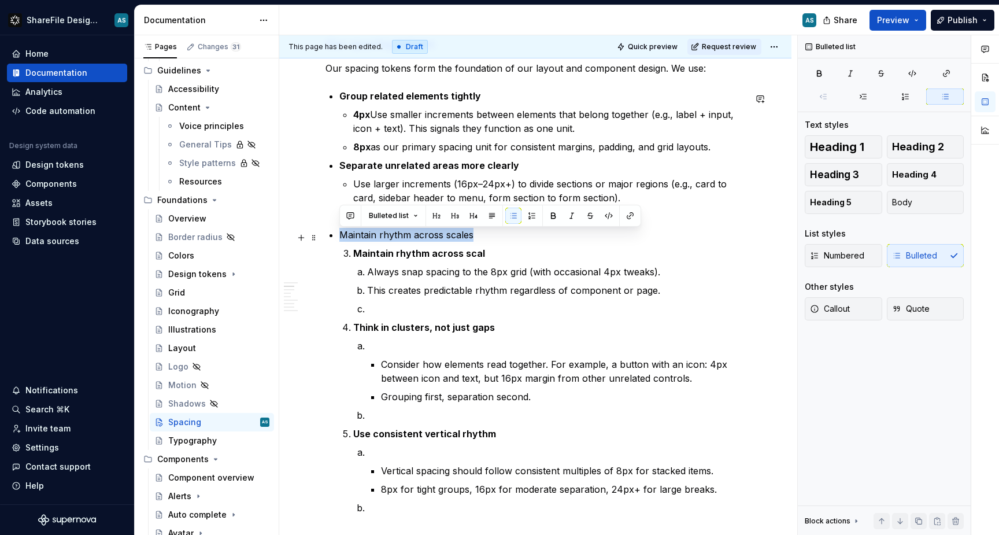
drag, startPoint x: 475, startPoint y: 239, endPoint x: 339, endPoint y: 235, distance: 135.4
click at [339, 235] on p "Maintain rhythm across scales" at bounding box center [542, 235] width 406 height 14
click at [554, 211] on button "button" at bounding box center [553, 216] width 16 height 16
click at [492, 252] on p "Maintain rhythm across scal" at bounding box center [549, 253] width 392 height 14
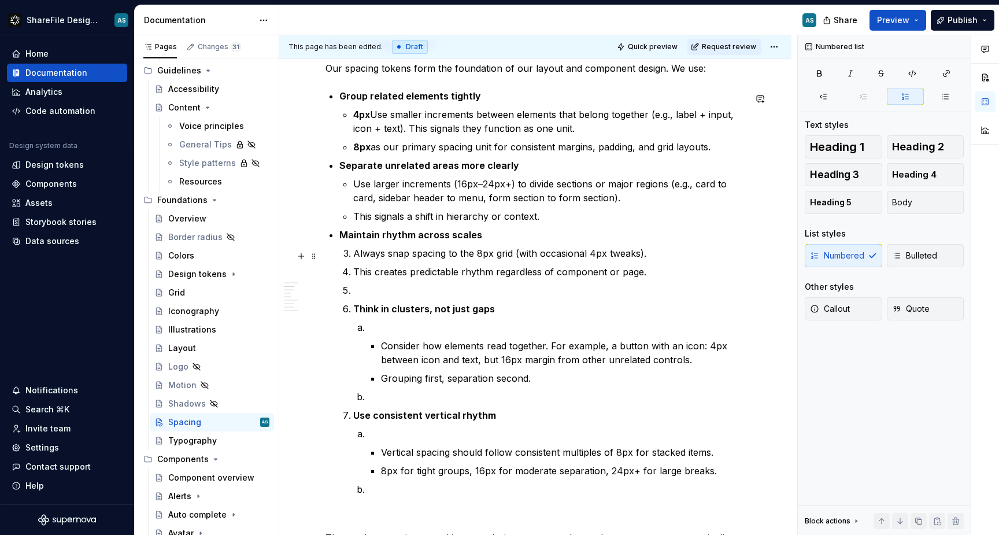
click at [356, 254] on p "Always snap spacing to the 8px grid (with occasional 4px tweaks)." at bounding box center [549, 253] width 392 height 14
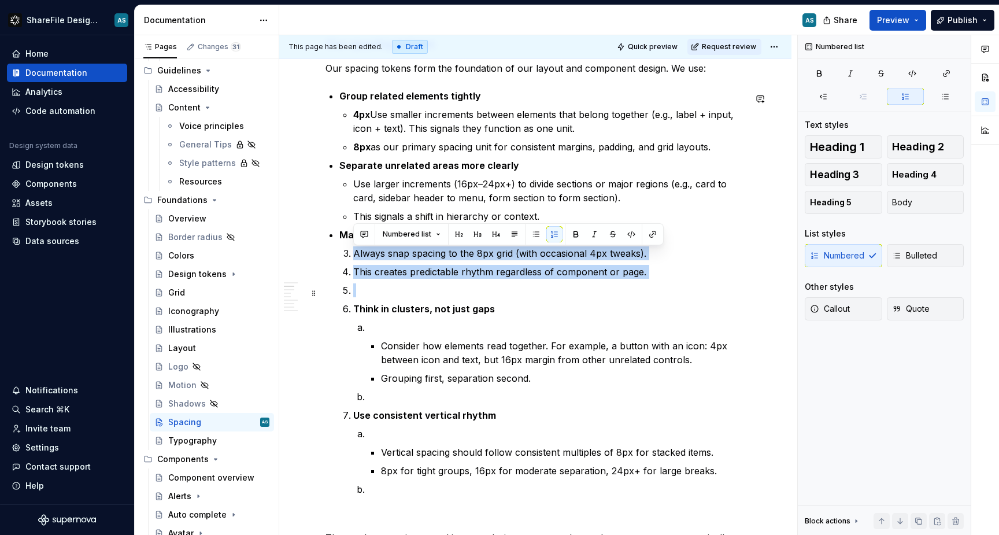
drag, startPoint x: 356, startPoint y: 254, endPoint x: 652, endPoint y: 286, distance: 298.3
click at [652, 286] on ol "Always snap spacing to the 8px grid (with occasional 4px tweaks). This creates …" at bounding box center [549, 371] width 392 height 250
click at [939, 98] on button "button" at bounding box center [945, 96] width 38 height 16
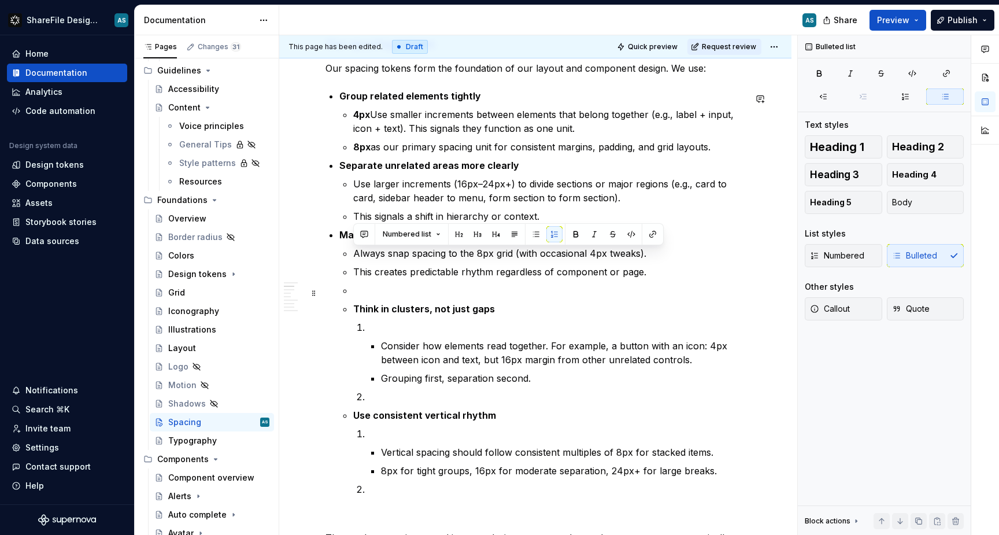
click at [357, 296] on p at bounding box center [549, 290] width 392 height 14
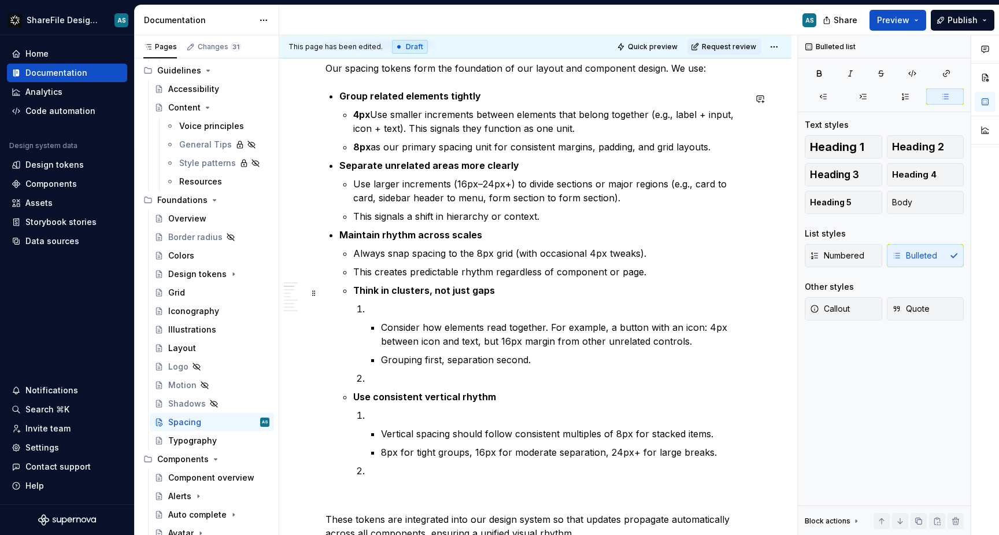
click at [354, 293] on strong "Think in clusters, not just gaps" at bounding box center [424, 291] width 142 height 12
click at [356, 295] on strong "Think in clusters, not just gaps" at bounding box center [424, 291] width 142 height 12
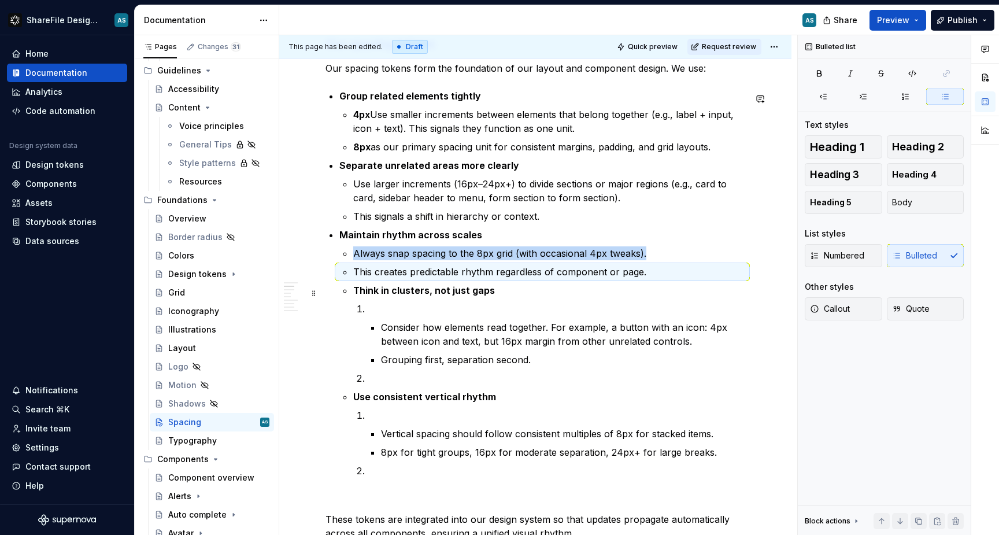
click at [354, 293] on strong "Think in clusters, not just gaps" at bounding box center [424, 291] width 142 height 12
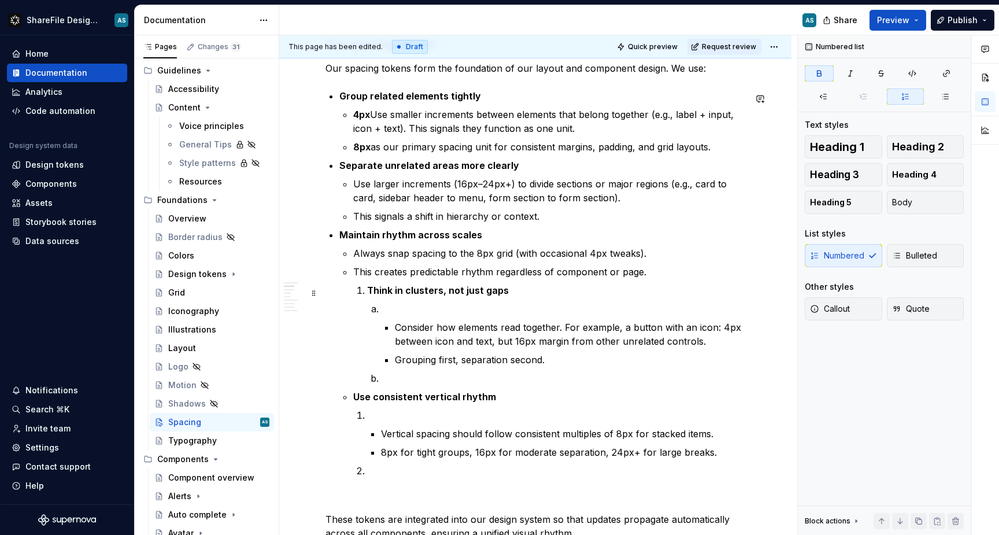
click at [374, 292] on strong "Think in clusters, not just gaps" at bounding box center [438, 291] width 142 height 12
click at [368, 291] on strong "Think in clusters, not just gaps" at bounding box center [438, 291] width 142 height 12
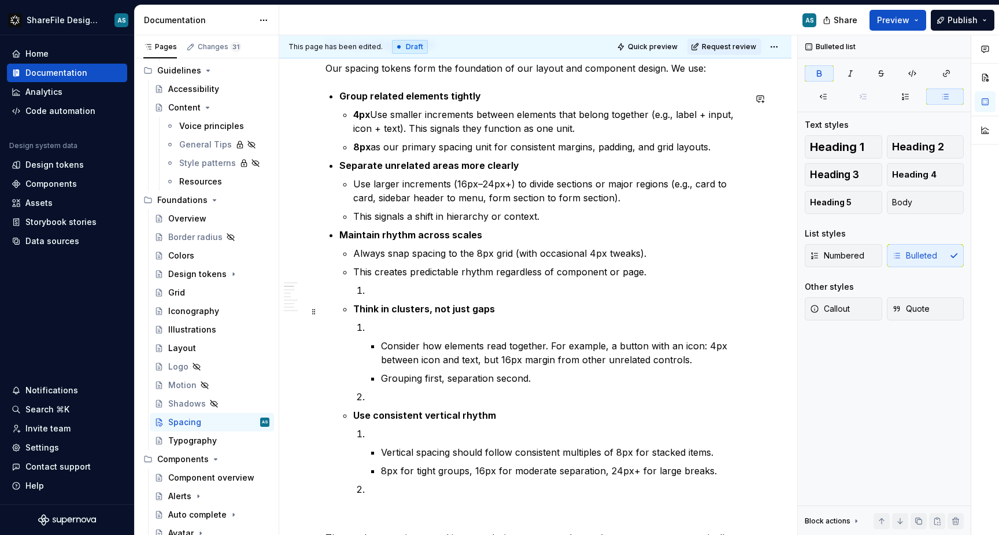
click at [351, 312] on li "Maintain rhythm across scales Always snap spacing to the 8px grid (with occasio…" at bounding box center [542, 362] width 406 height 268
click at [649, 275] on p "This creates predictable rhythm regardless of component or page." at bounding box center [549, 272] width 392 height 14
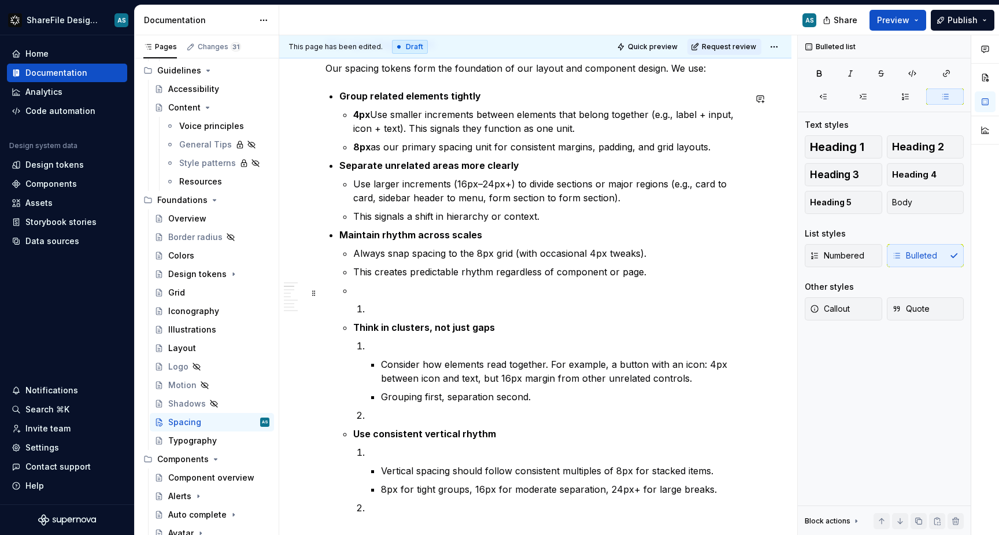
click at [351, 288] on li "Maintain rhythm across scales Always snap spacing to the 8px grid (with occasio…" at bounding box center [542, 371] width 406 height 287
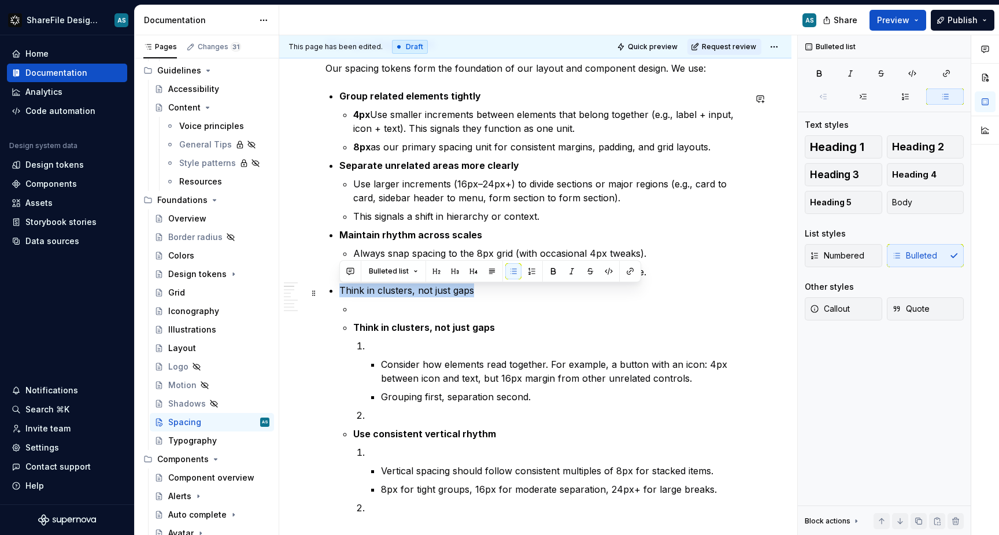
drag, startPoint x: 474, startPoint y: 295, endPoint x: 341, endPoint y: 293, distance: 132.5
click at [341, 293] on p "Think in clusters, not just gaps" at bounding box center [542, 290] width 406 height 14
click at [553, 271] on button "button" at bounding box center [553, 271] width 16 height 16
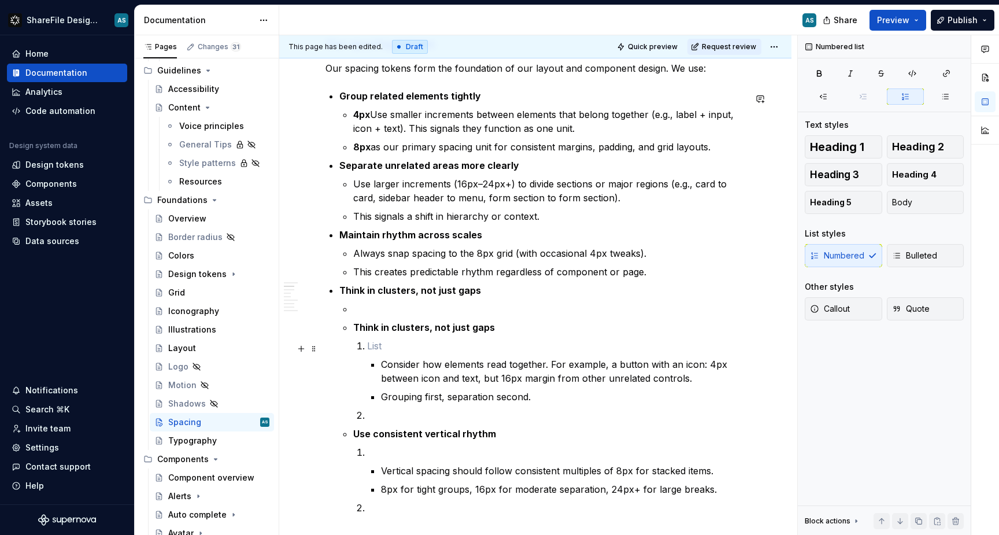
click at [387, 348] on p at bounding box center [556, 346] width 378 height 14
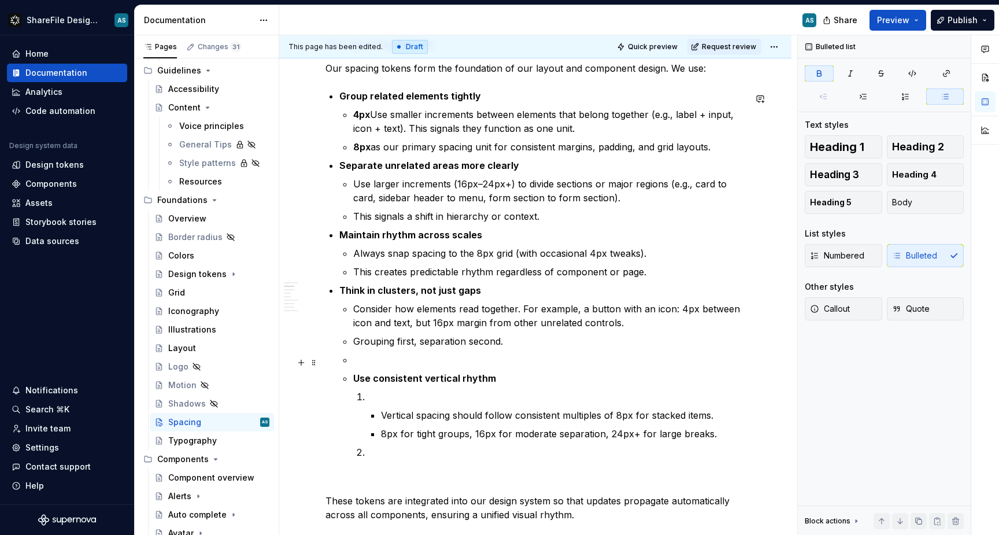
click at [354, 363] on p at bounding box center [549, 360] width 392 height 14
click at [355, 381] on strong "Use consistent vertical rhythm" at bounding box center [424, 378] width 143 height 12
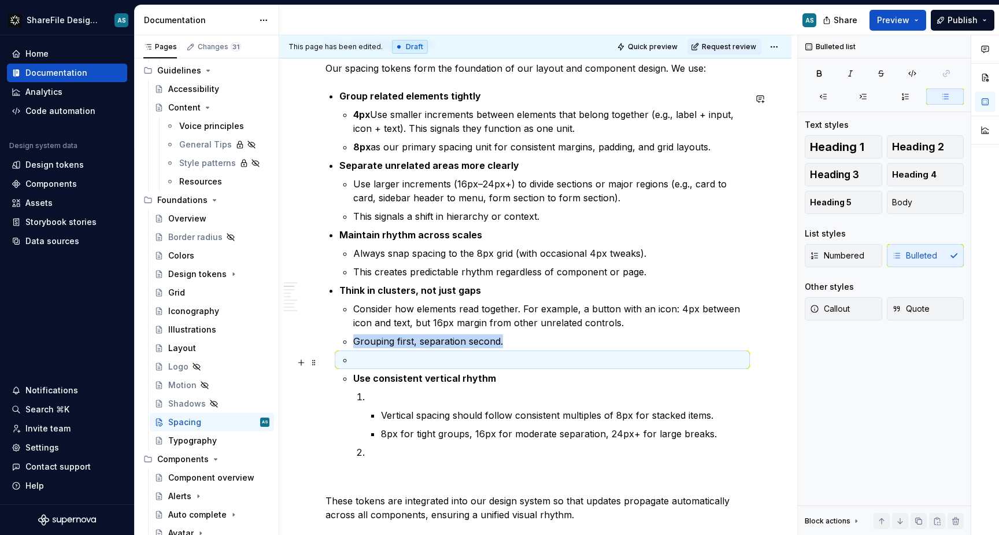
click at [451, 362] on p at bounding box center [549, 360] width 392 height 14
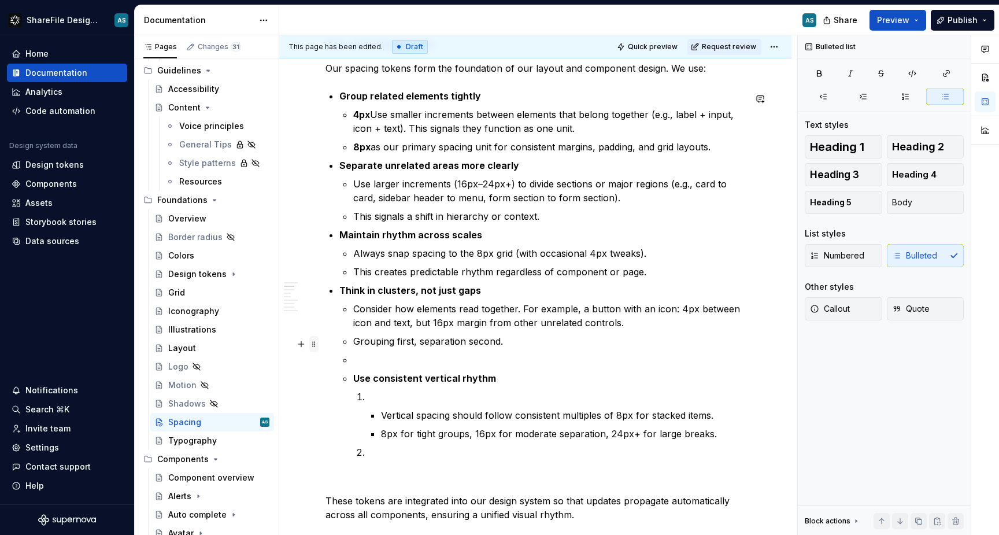
click at [317, 337] on span at bounding box center [313, 344] width 9 height 16
click at [628, 393] on p at bounding box center [556, 397] width 378 height 14
click at [506, 346] on p "Grouping first, separation second." at bounding box center [549, 341] width 392 height 14
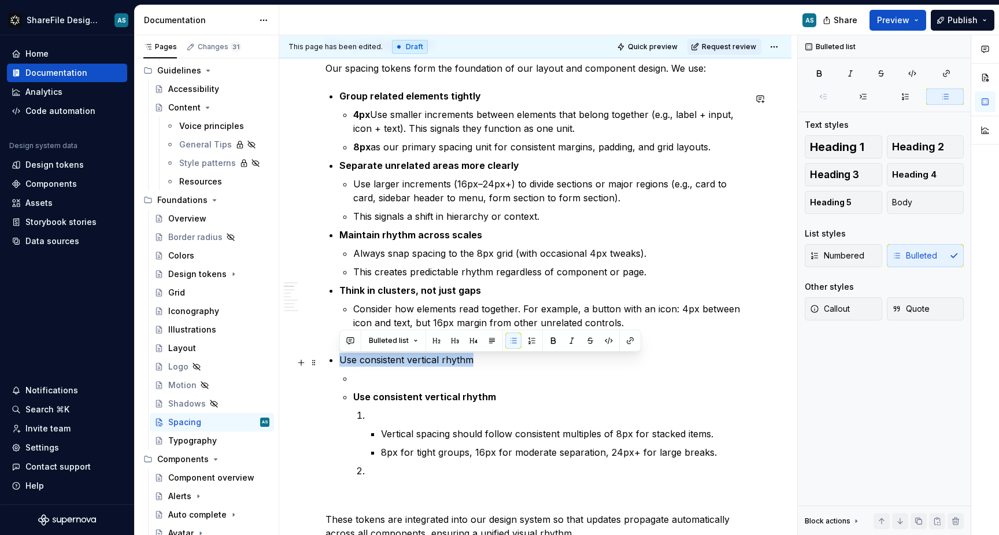
drag, startPoint x: 477, startPoint y: 360, endPoint x: 341, endPoint y: 359, distance: 135.3
click at [341, 359] on p "Use consistent vertical rhythm" at bounding box center [542, 360] width 406 height 14
click at [555, 339] on button "button" at bounding box center [553, 341] width 16 height 16
click at [385, 426] on li "Vertical spacing should follow consistent multiples of 8px for stacked items. 8…" at bounding box center [556, 433] width 378 height 51
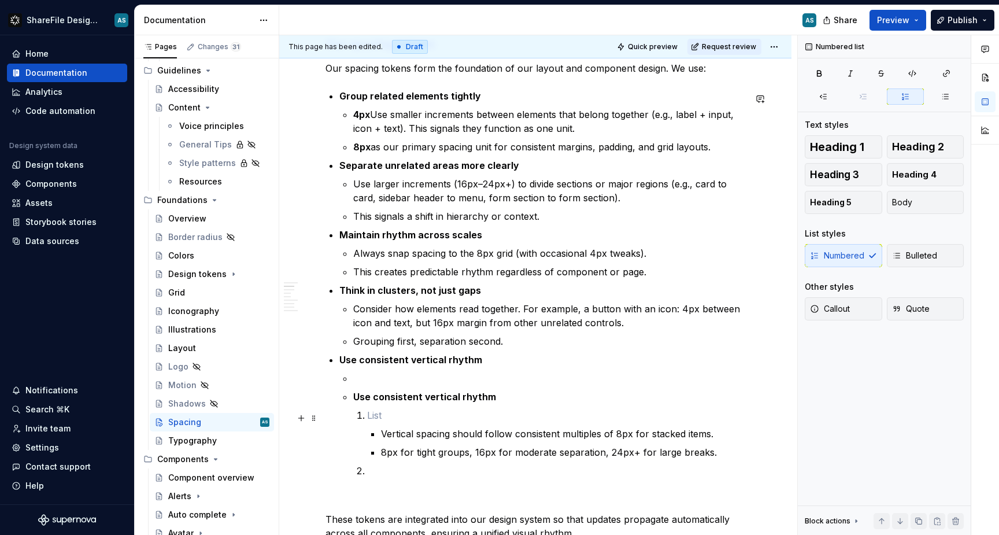
click at [368, 420] on p at bounding box center [556, 415] width 378 height 14
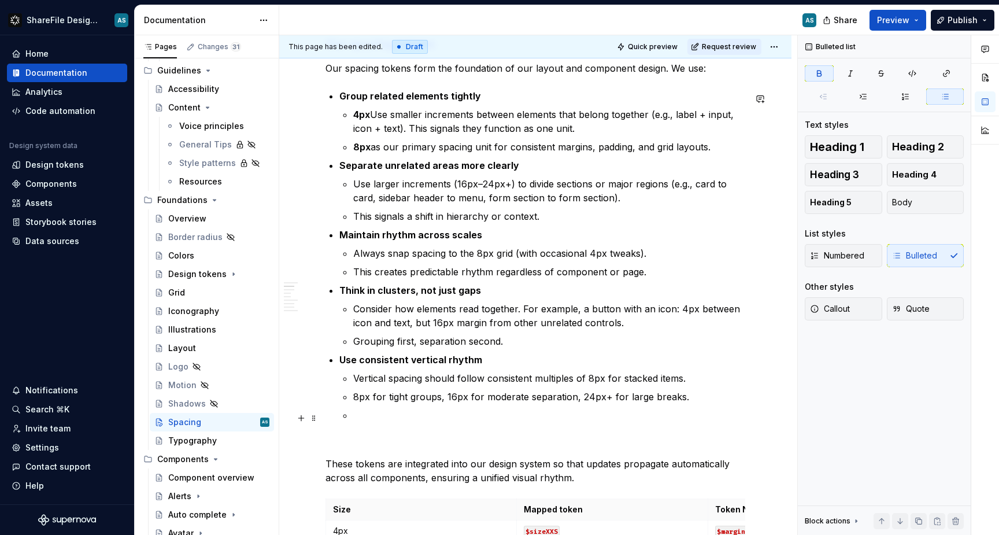
click at [367, 418] on p at bounding box center [549, 415] width 392 height 14
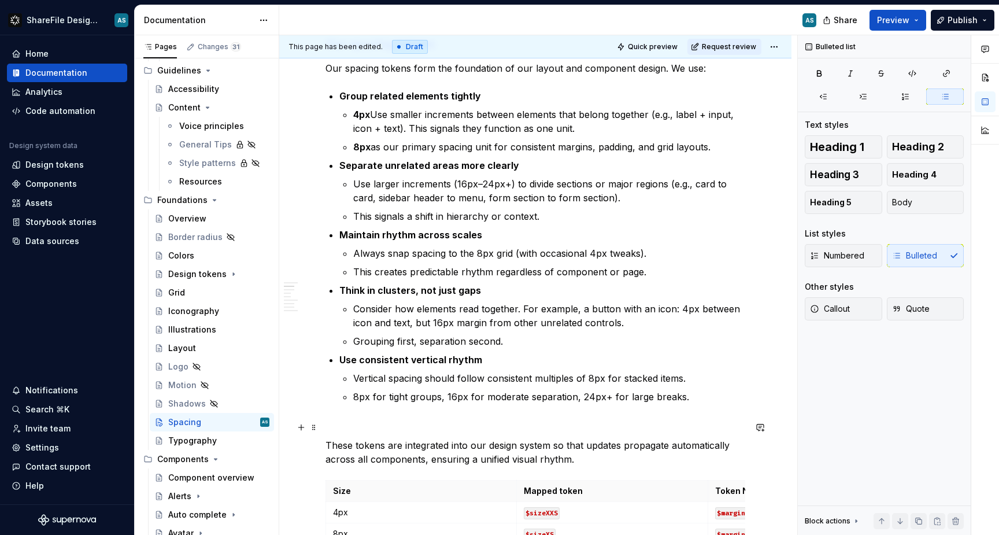
click at [382, 427] on p at bounding box center [536, 425] width 420 height 14
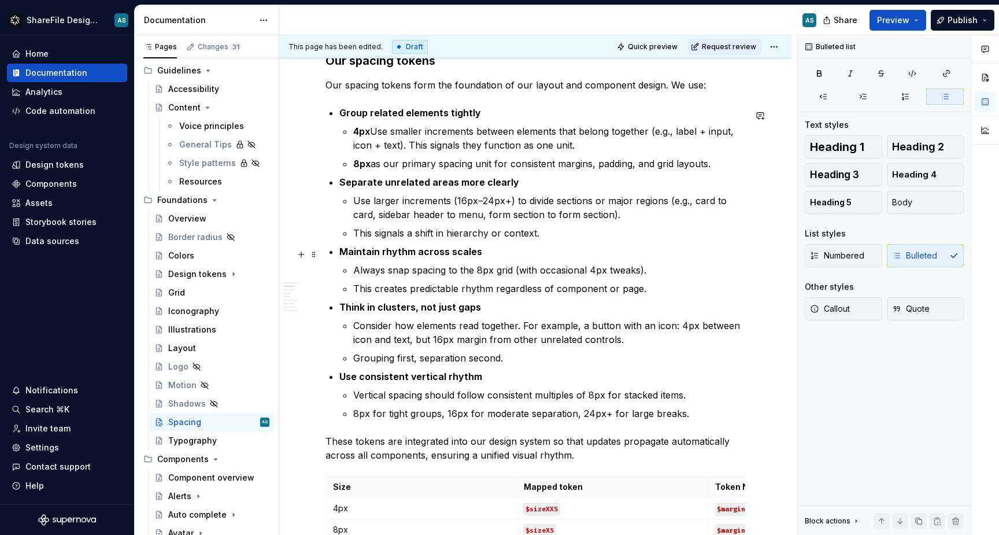
scroll to position [509, 0]
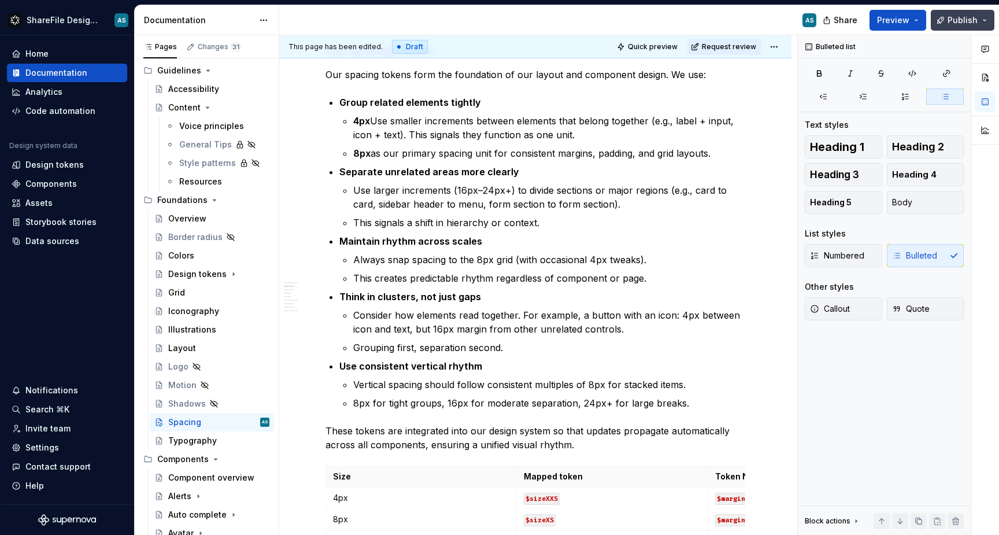
click at [965, 14] on span "Publish" at bounding box center [963, 20] width 30 height 12
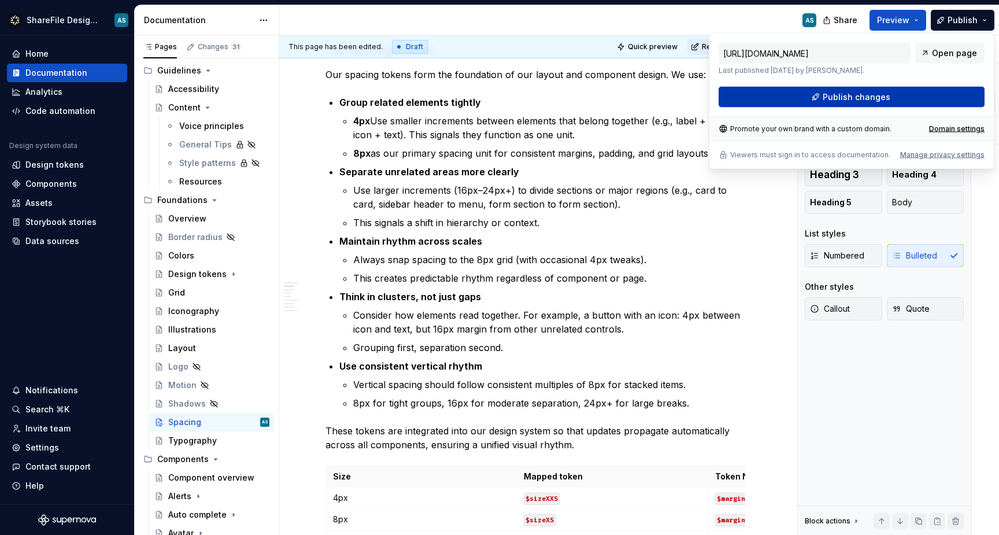
click at [845, 100] on span "Publish changes" at bounding box center [857, 97] width 68 height 12
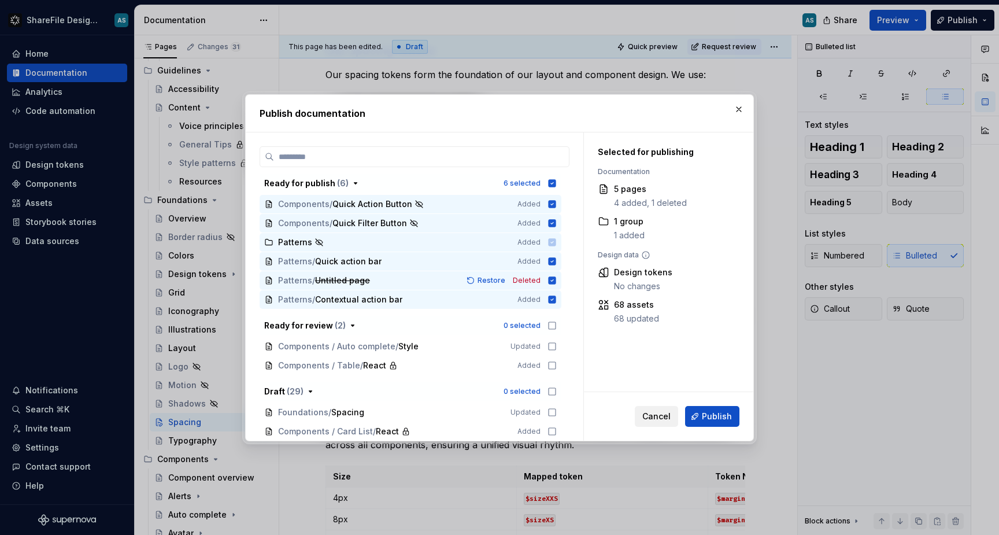
click at [660, 414] on span "Cancel" at bounding box center [656, 417] width 28 height 12
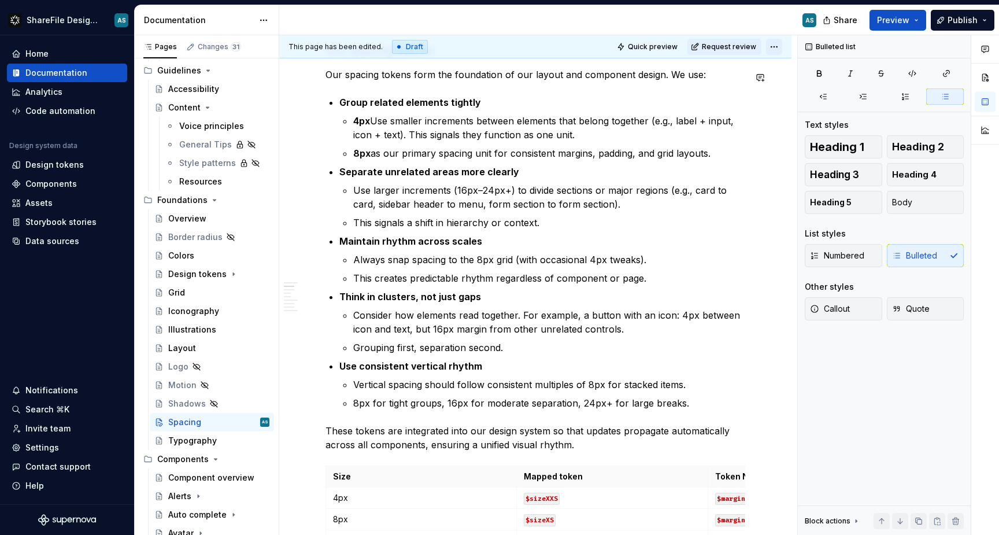
click at [780, 42] on html "ShareFile Design System AS Home Documentation Analytics Code automation Design …" at bounding box center [499, 267] width 999 height 535
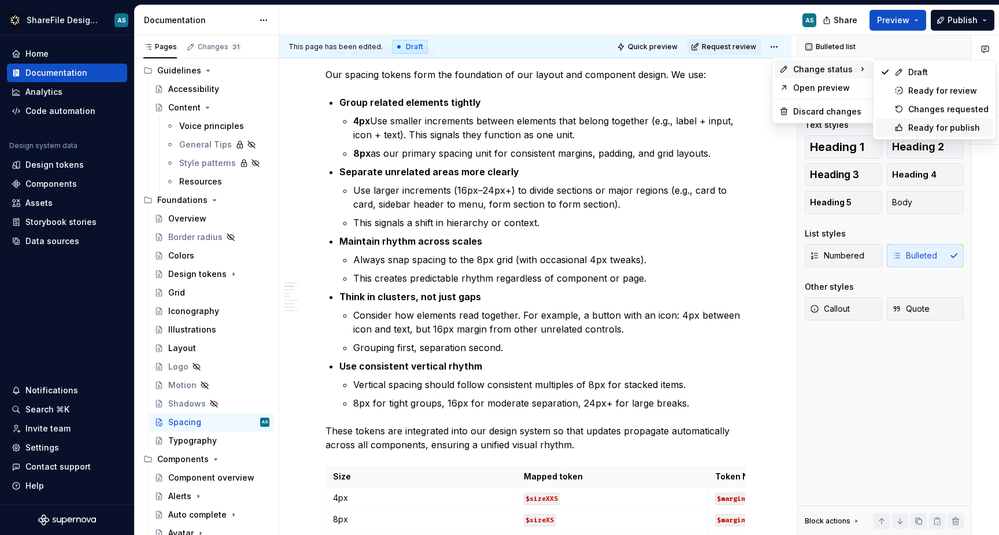
click at [930, 132] on div "Ready for publish" at bounding box center [949, 128] width 80 height 12
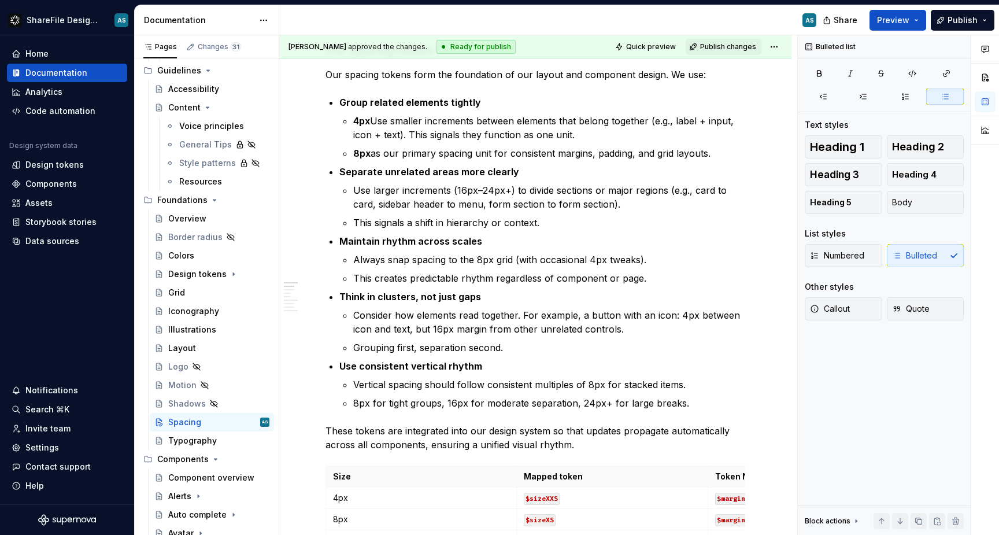
scroll to position [271, 0]
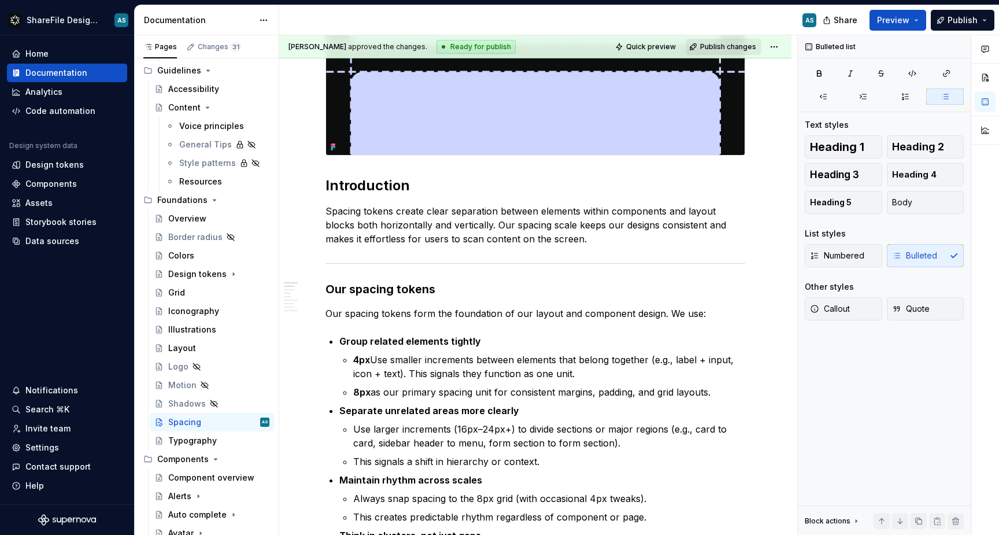
click at [744, 41] on button "Publish changes" at bounding box center [724, 47] width 76 height 16
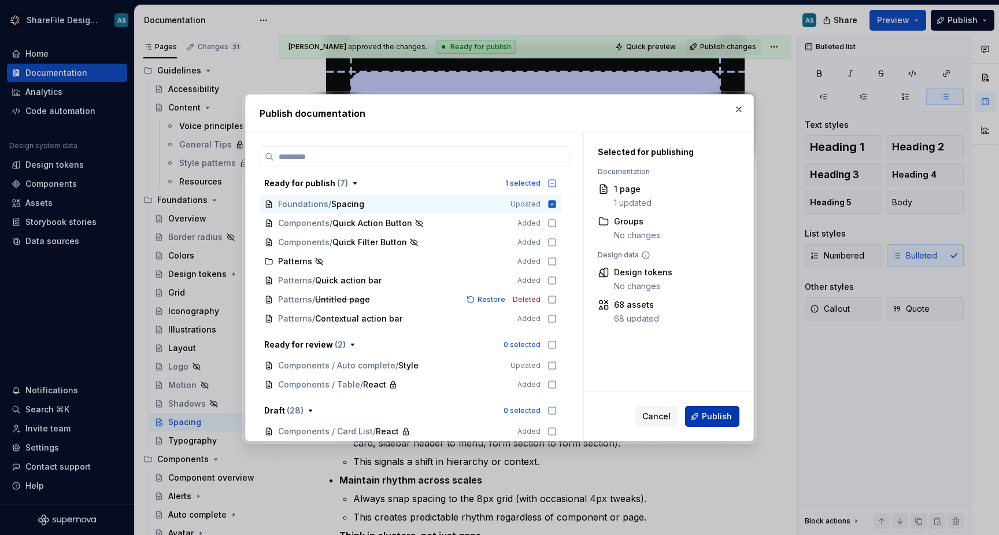
click at [704, 413] on span "Publish" at bounding box center [717, 417] width 30 height 12
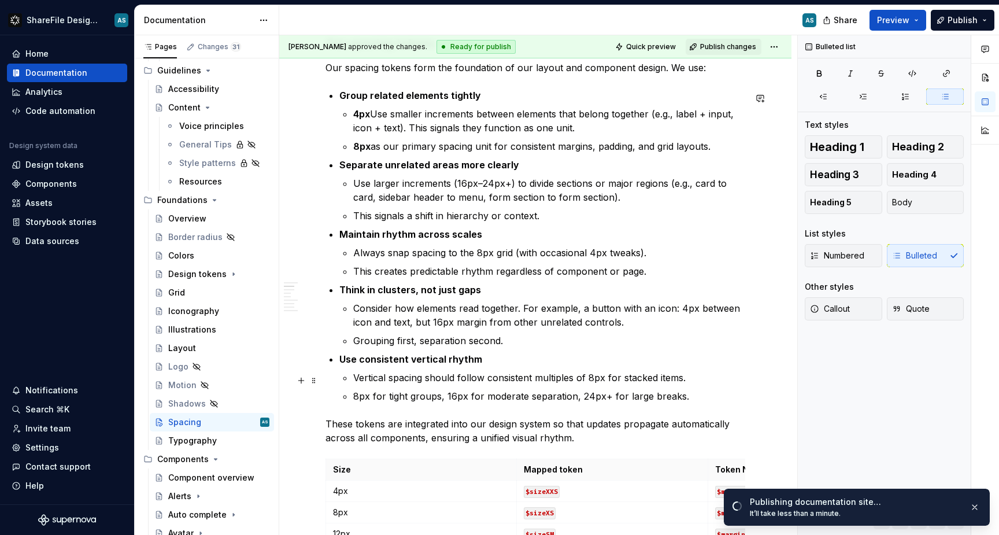
scroll to position [518, 0]
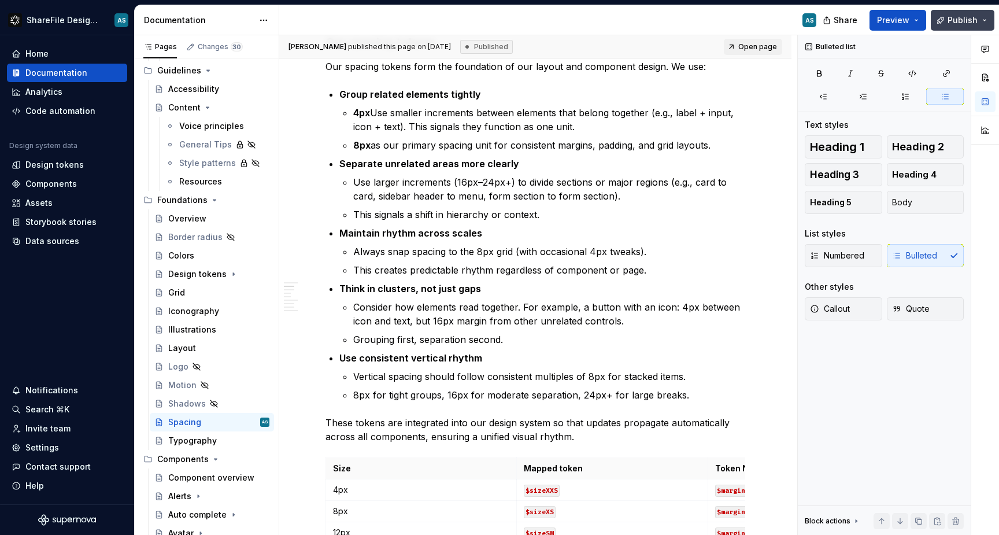
click at [981, 19] on button "Publish" at bounding box center [963, 20] width 64 height 21
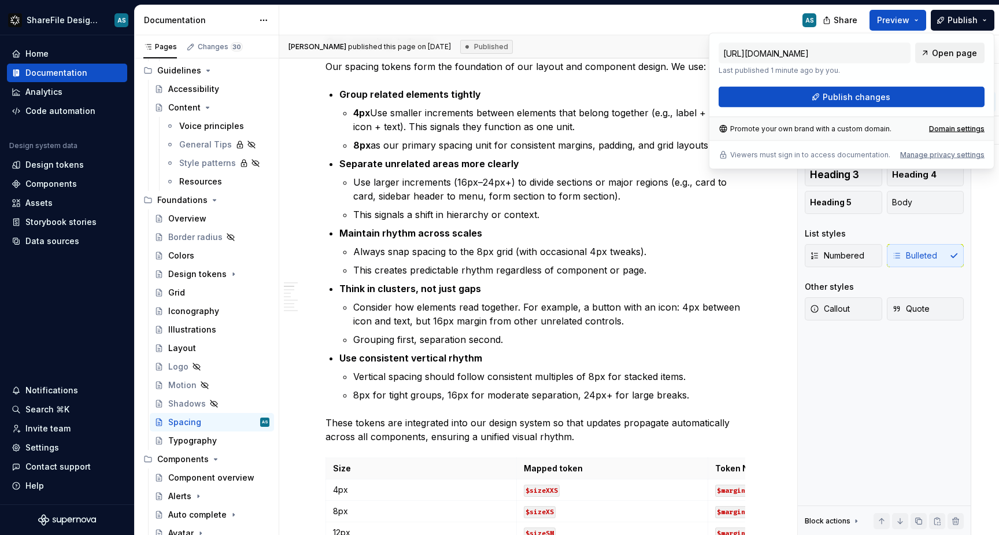
click at [944, 52] on span "Open page" at bounding box center [954, 53] width 45 height 12
type textarea "*"
